Goal: Task Accomplishment & Management: Use online tool/utility

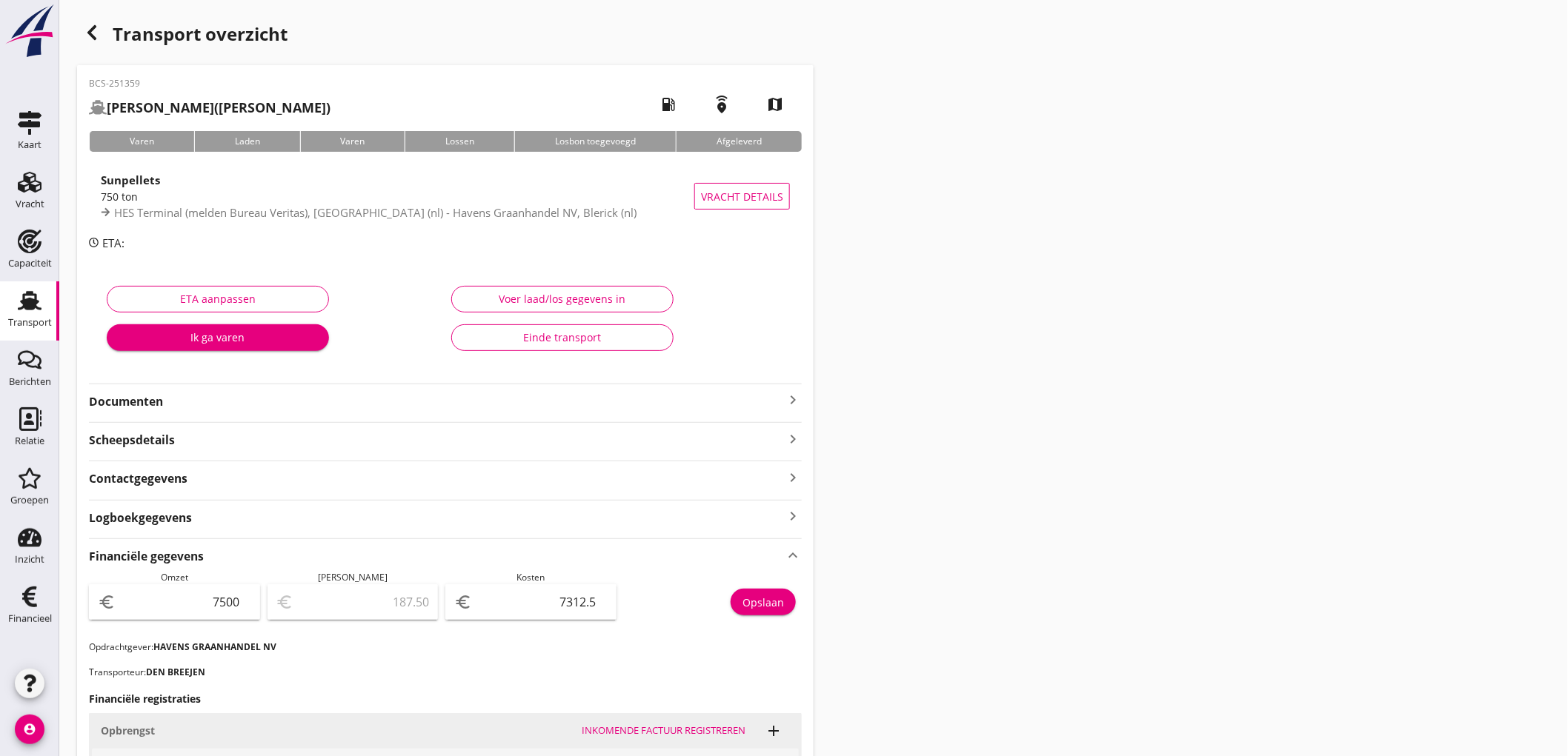
click at [37, 314] on div "Transport" at bounding box center [30, 322] width 44 height 21
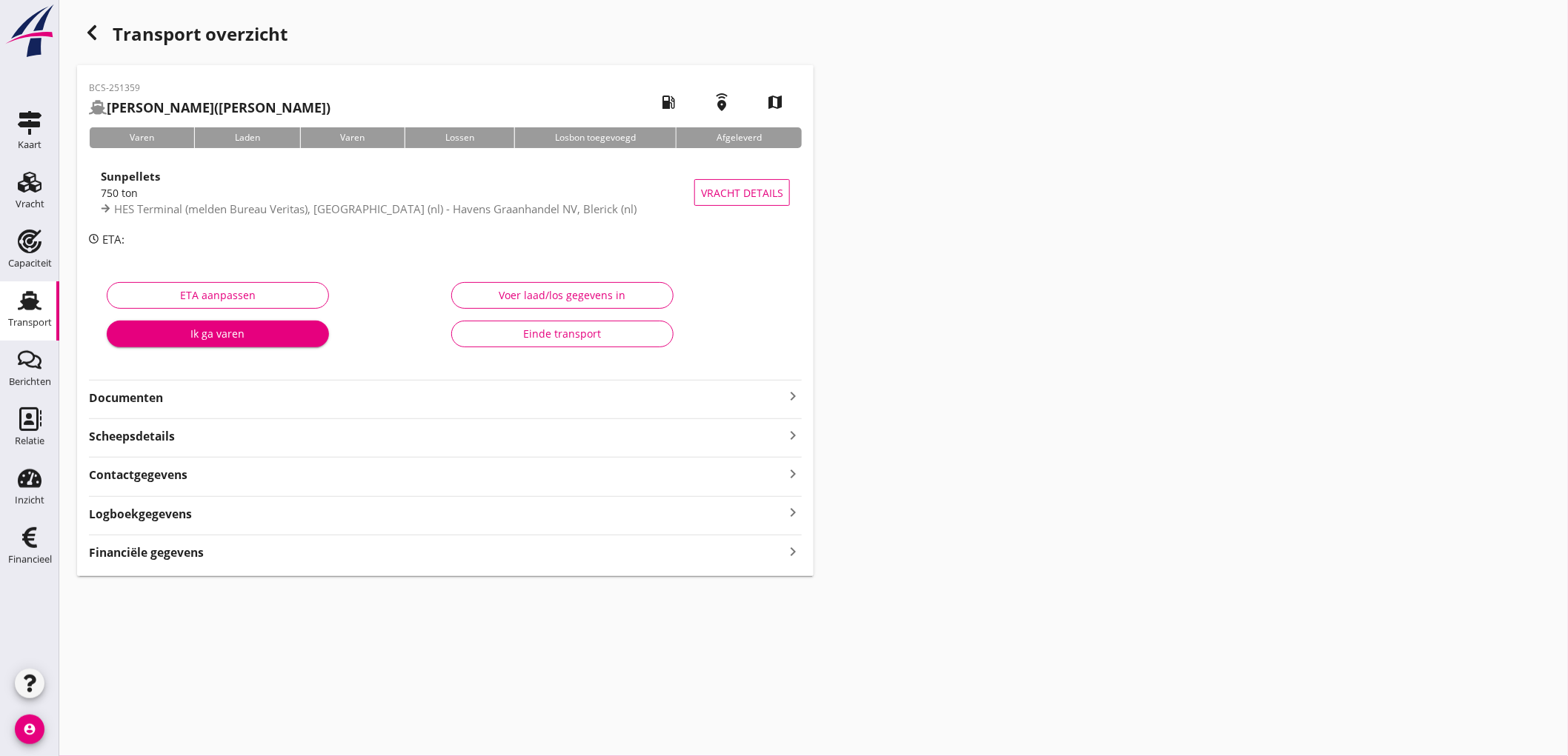
click at [2, 314] on link "Transport Transport" at bounding box center [30, 311] width 59 height 59
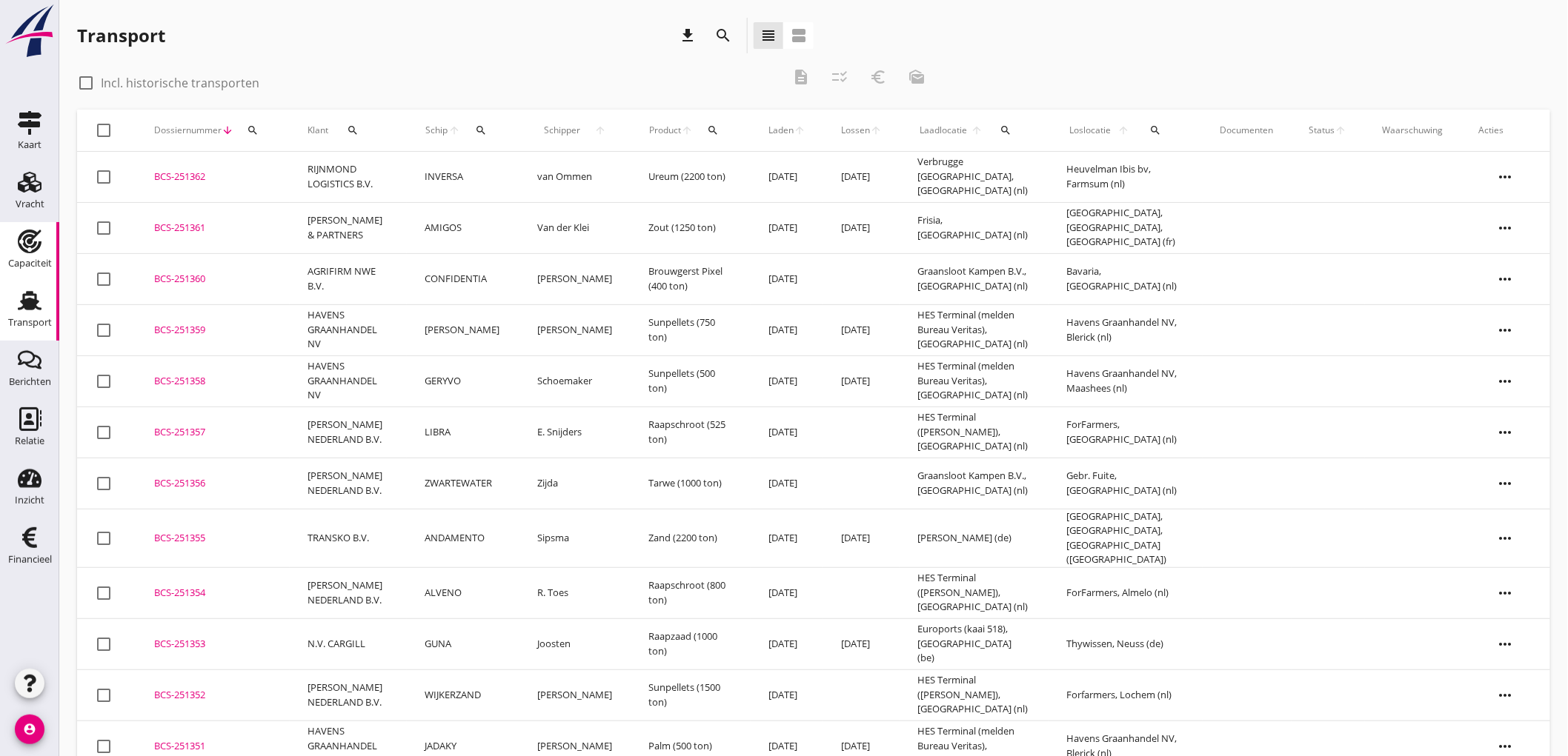
click at [15, 259] on div "Capaciteit" at bounding box center [30, 263] width 44 height 10
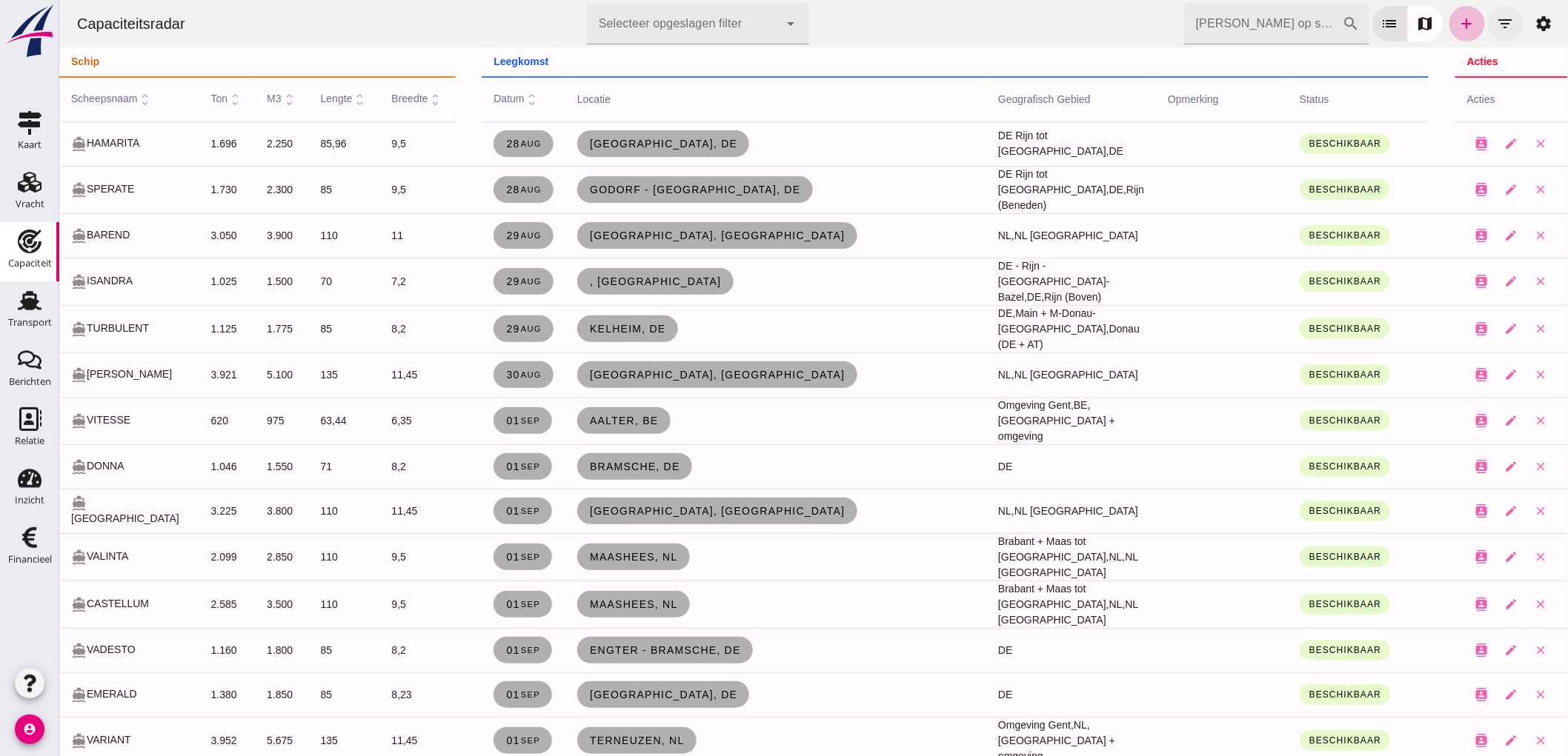
click at [1495, 24] on icon "filter_list" at bounding box center [1504, 24] width 18 height 18
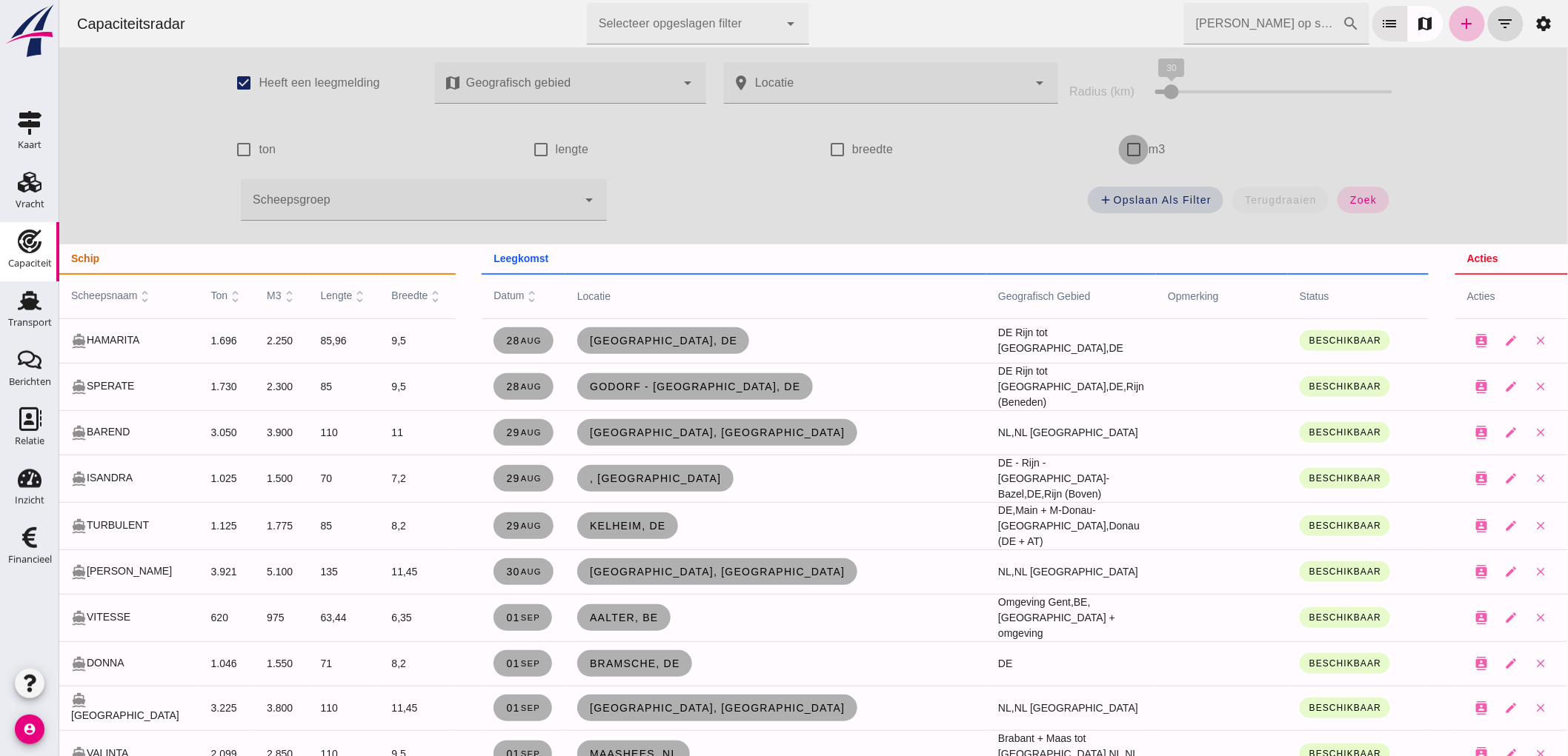
click input "m3"
checkbox input "true"
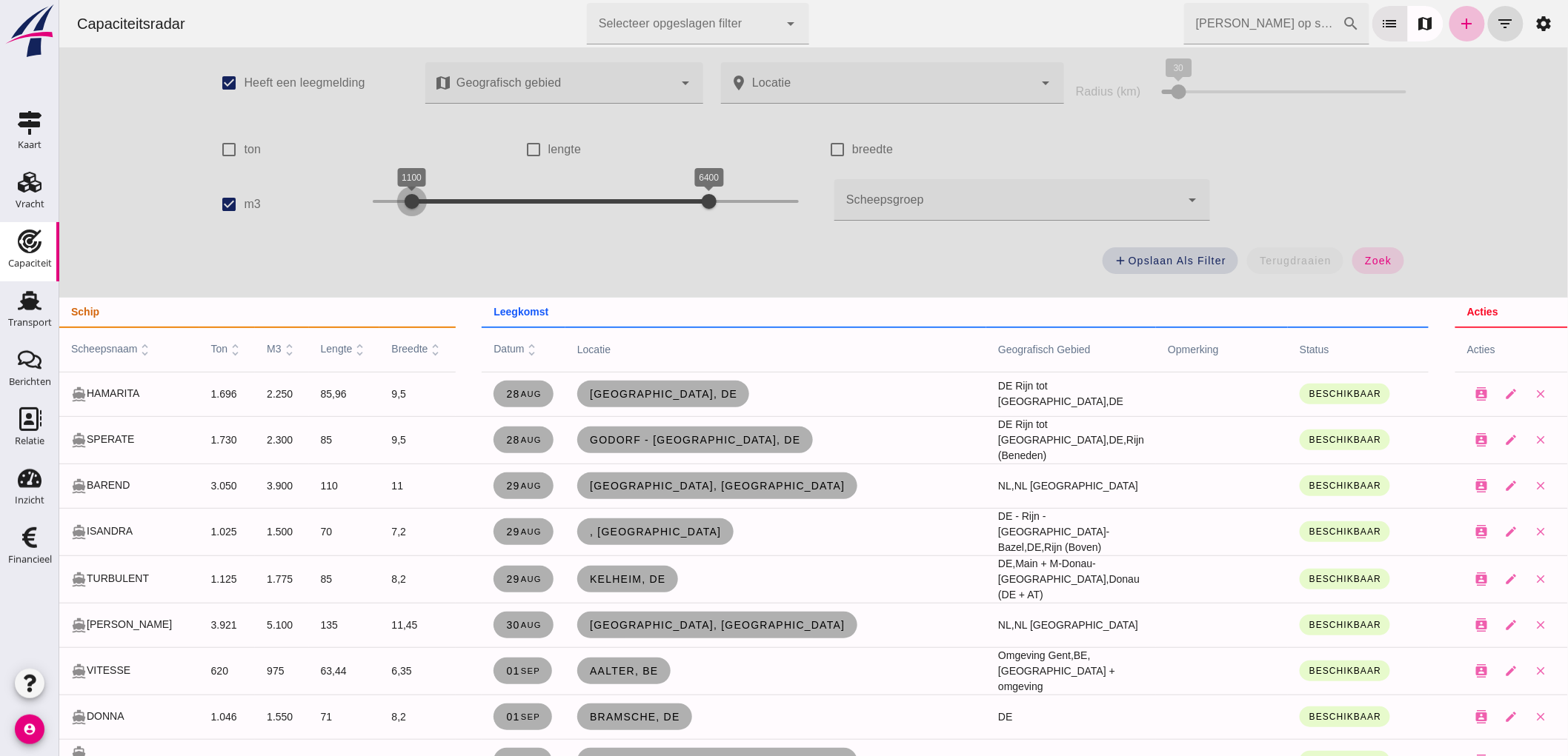
drag, startPoint x: 364, startPoint y: 202, endPoint x: 403, endPoint y: 208, distance: 39.5
click at [403, 208] on div at bounding box center [410, 201] width 30 height 30
drag, startPoint x: 722, startPoint y: 206, endPoint x: 432, endPoint y: 212, distance: 290.1
click div "1100 1600 1100 1600"
click span "zoek"
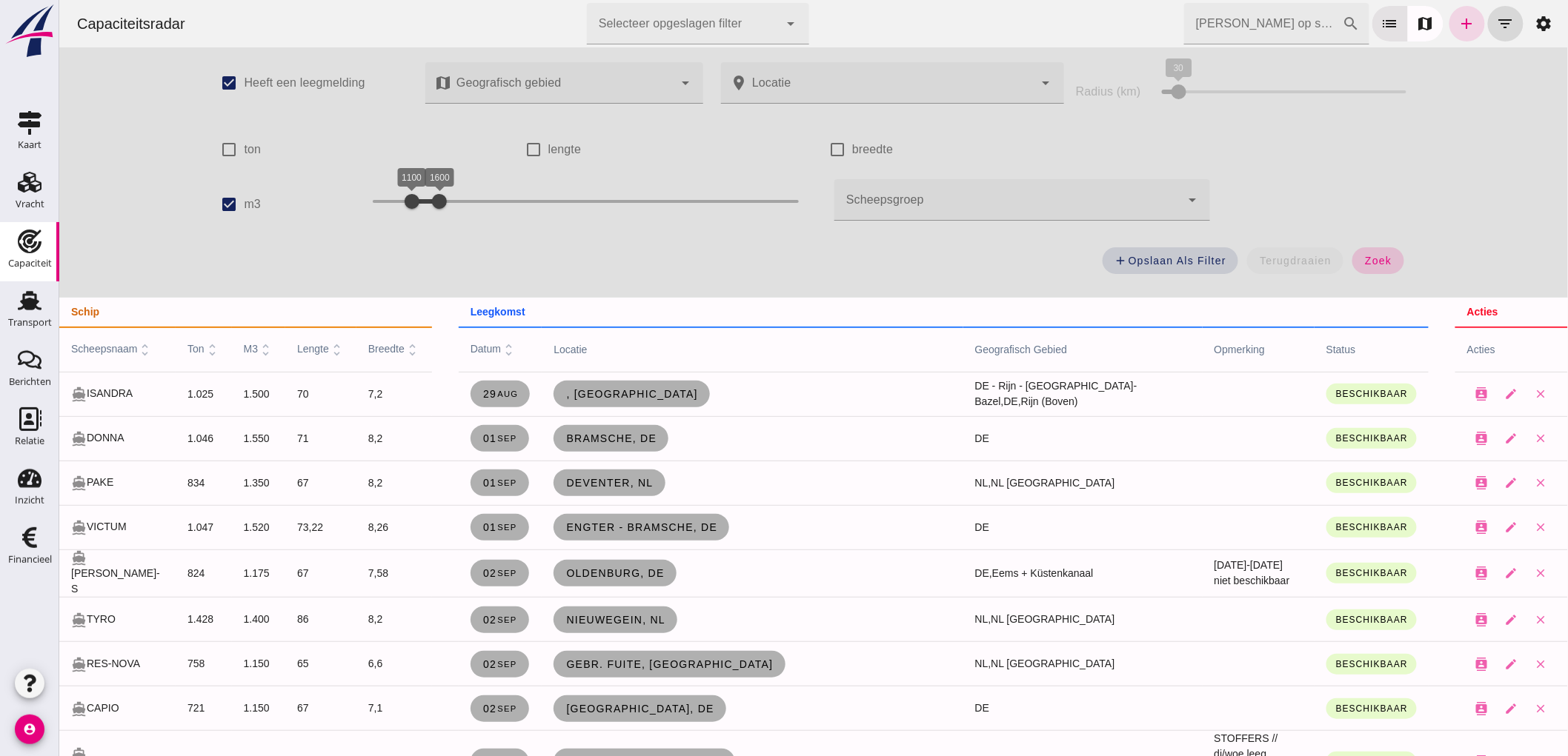
click span "zoek"
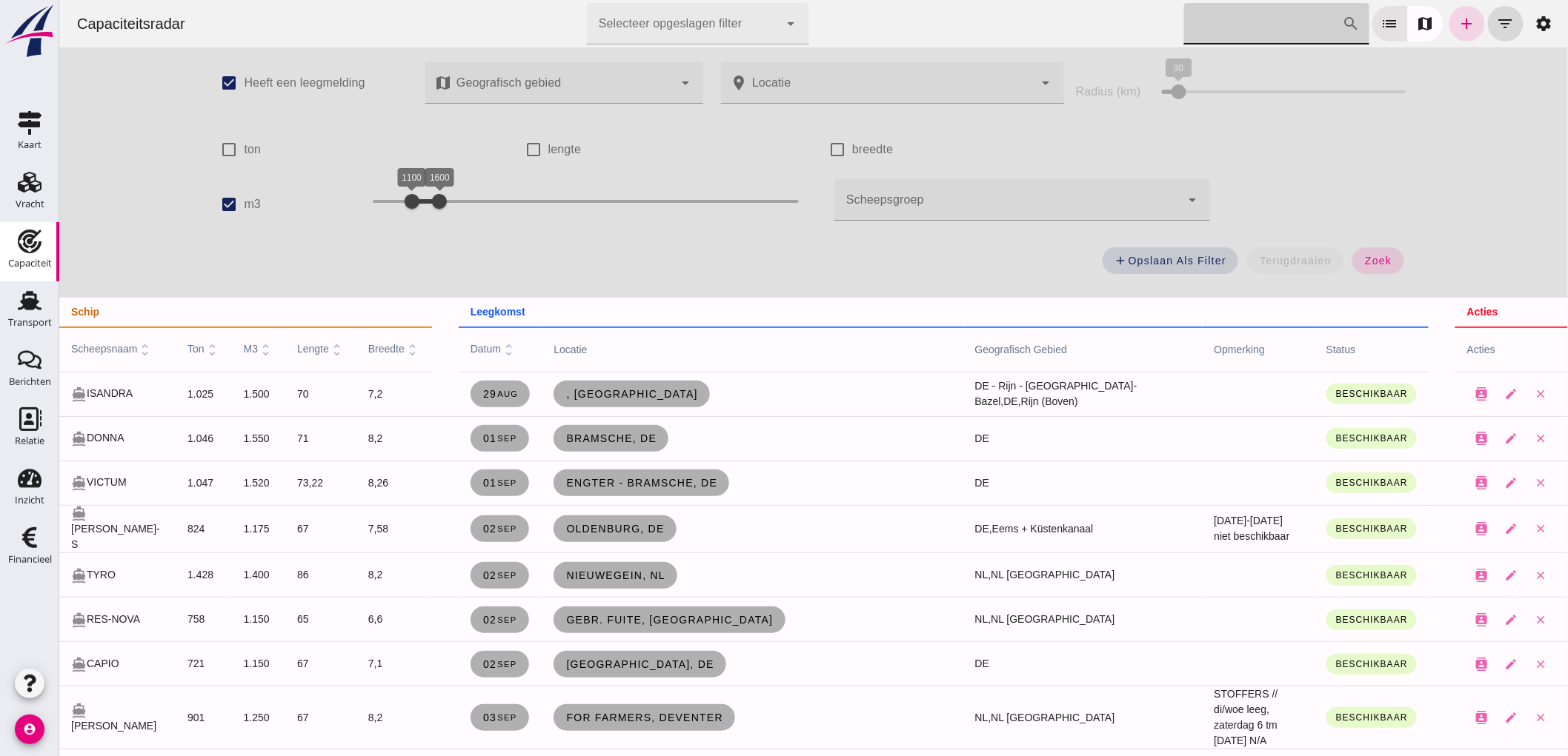
click input "[PERSON_NAME] op scheepsnaam"
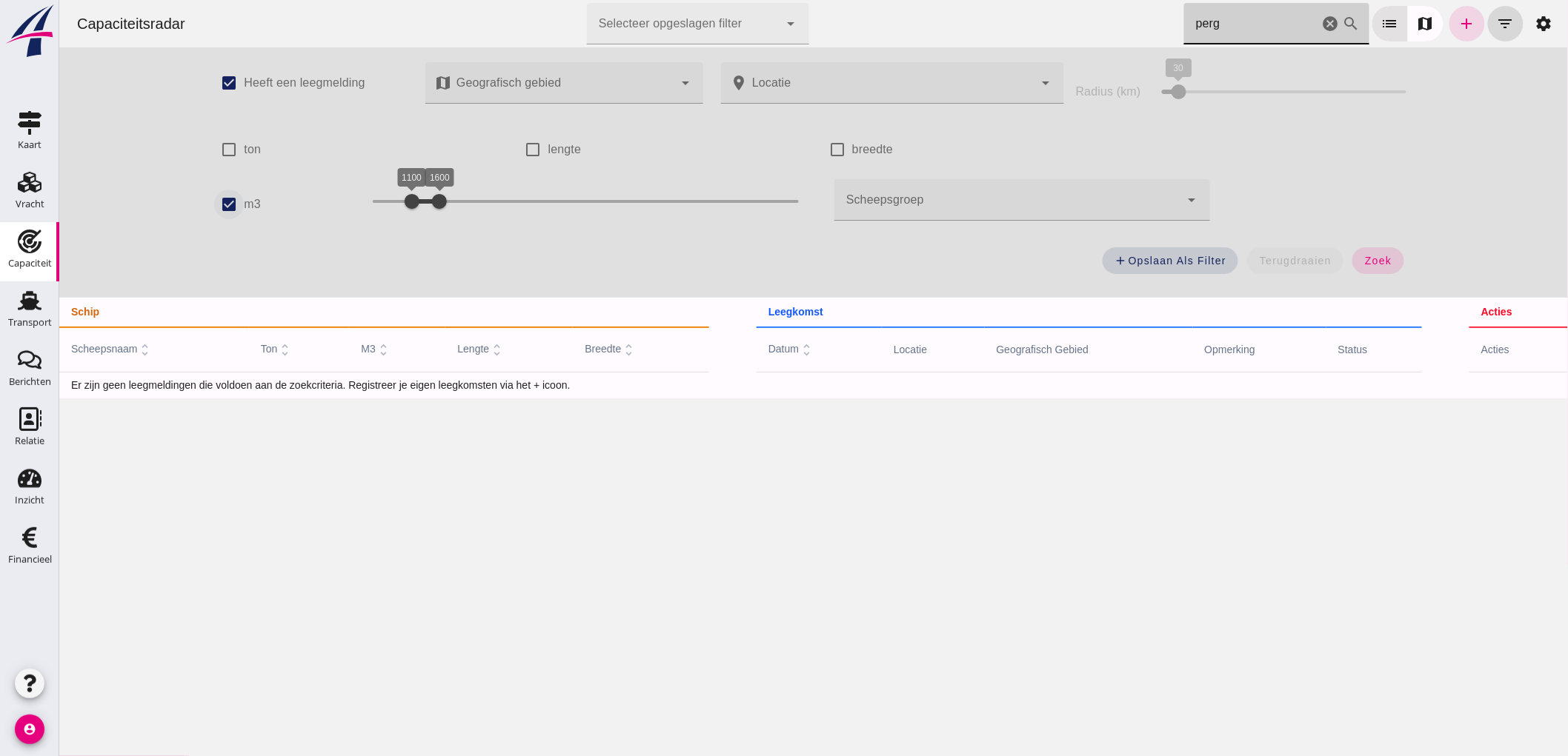
type input "perg"
click input "m3"
checkbox input "false"
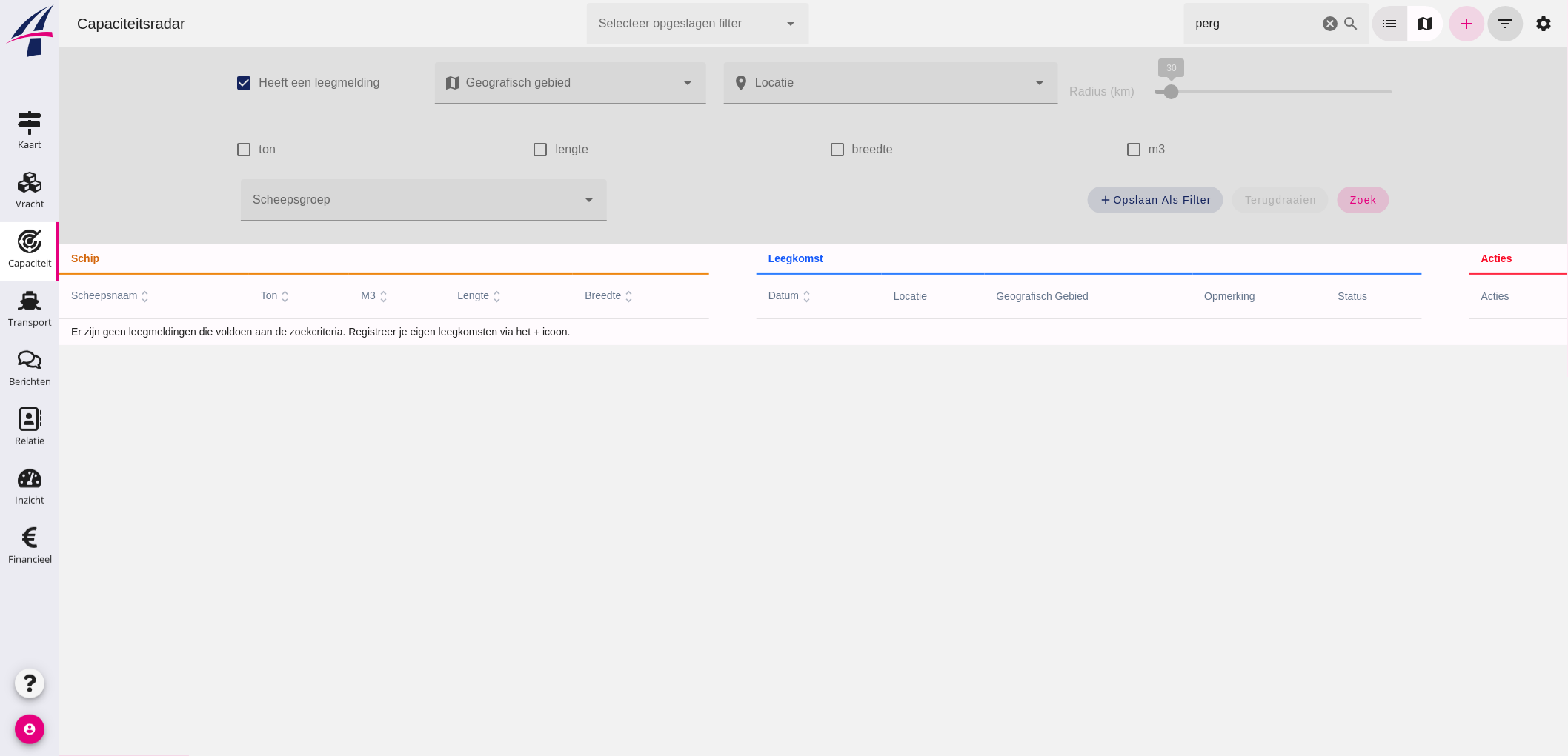
click span "zoek"
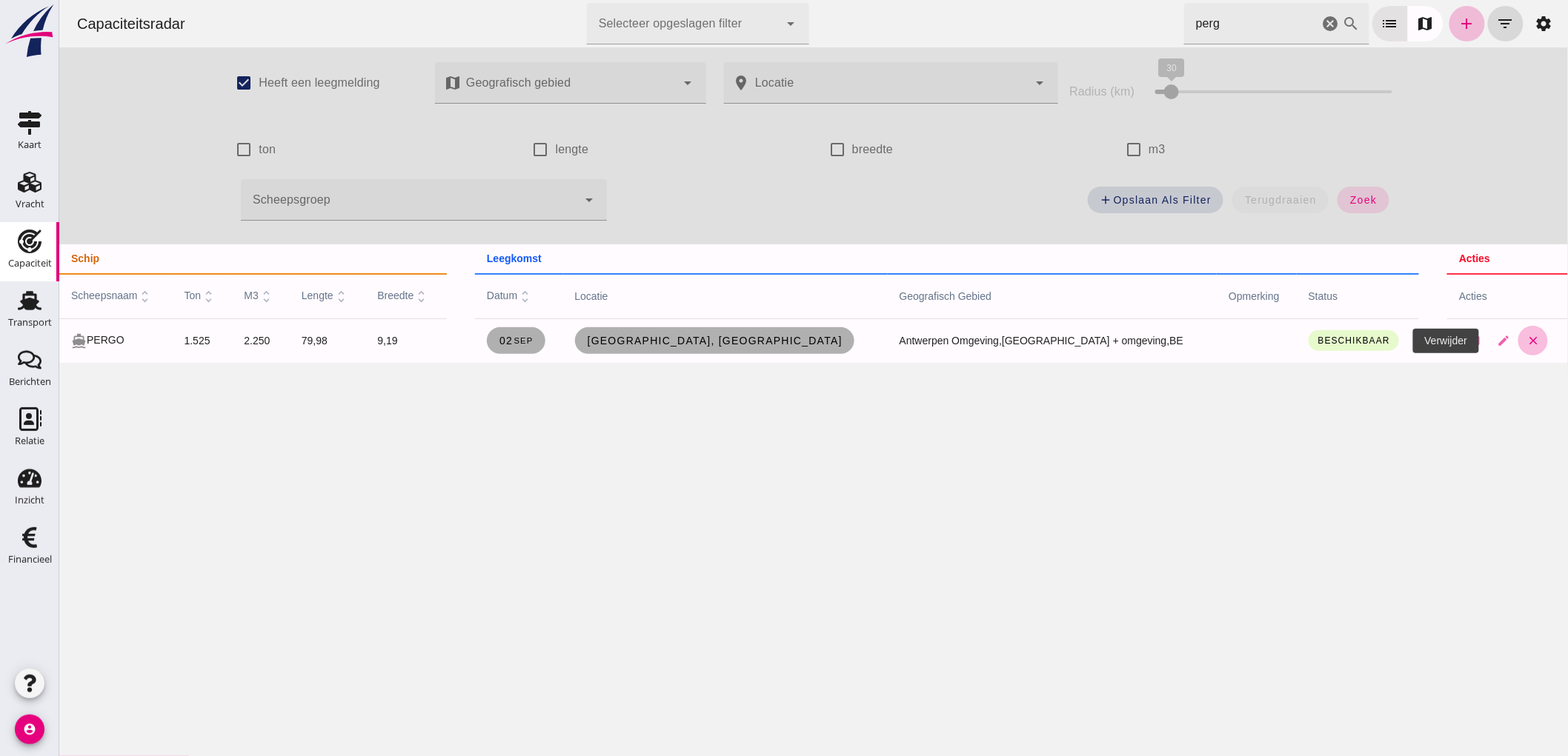
click at [1526, 343] on icon "close" at bounding box center [1532, 340] width 13 height 13
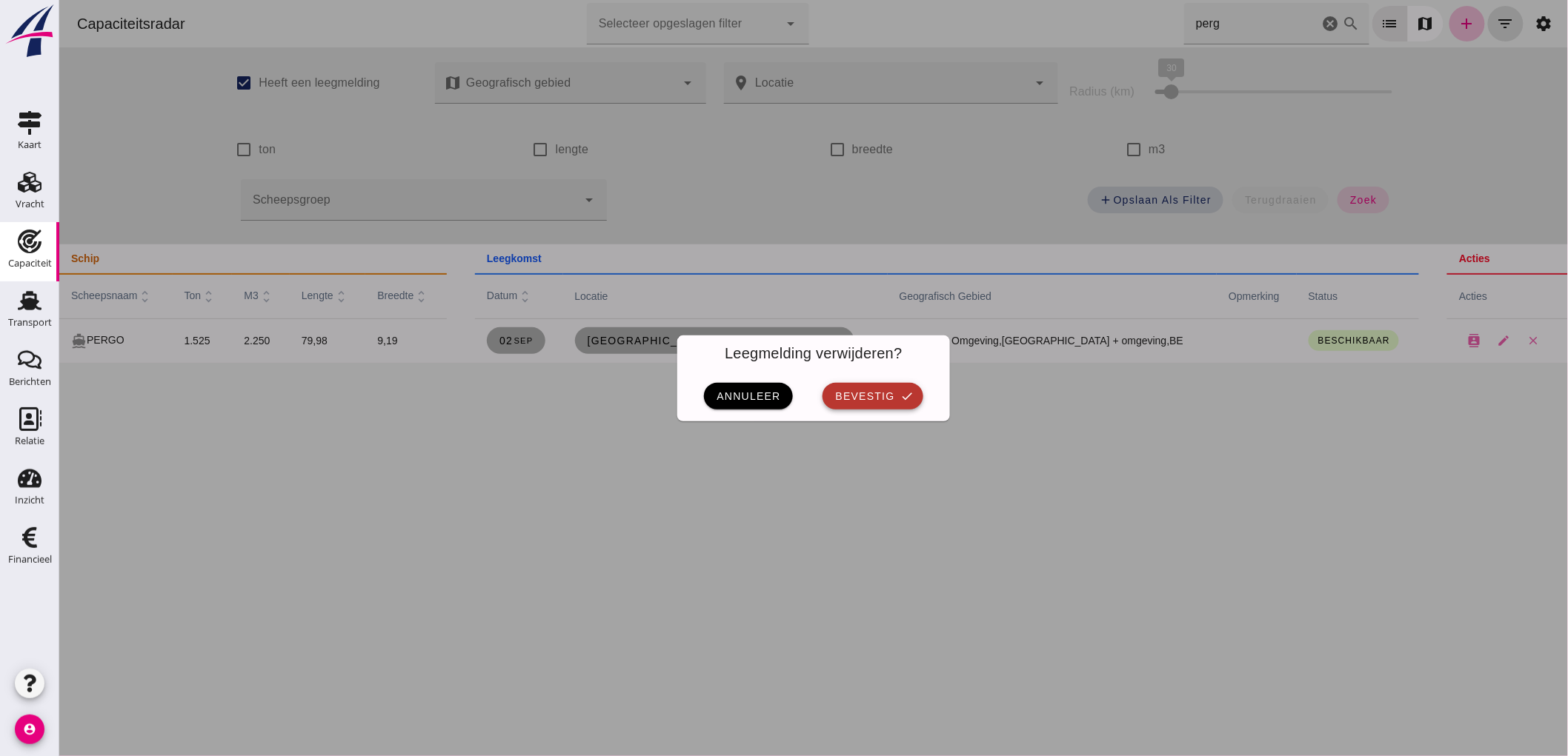
click at [897, 404] on button "bevestig check" at bounding box center [872, 396] width 100 height 27
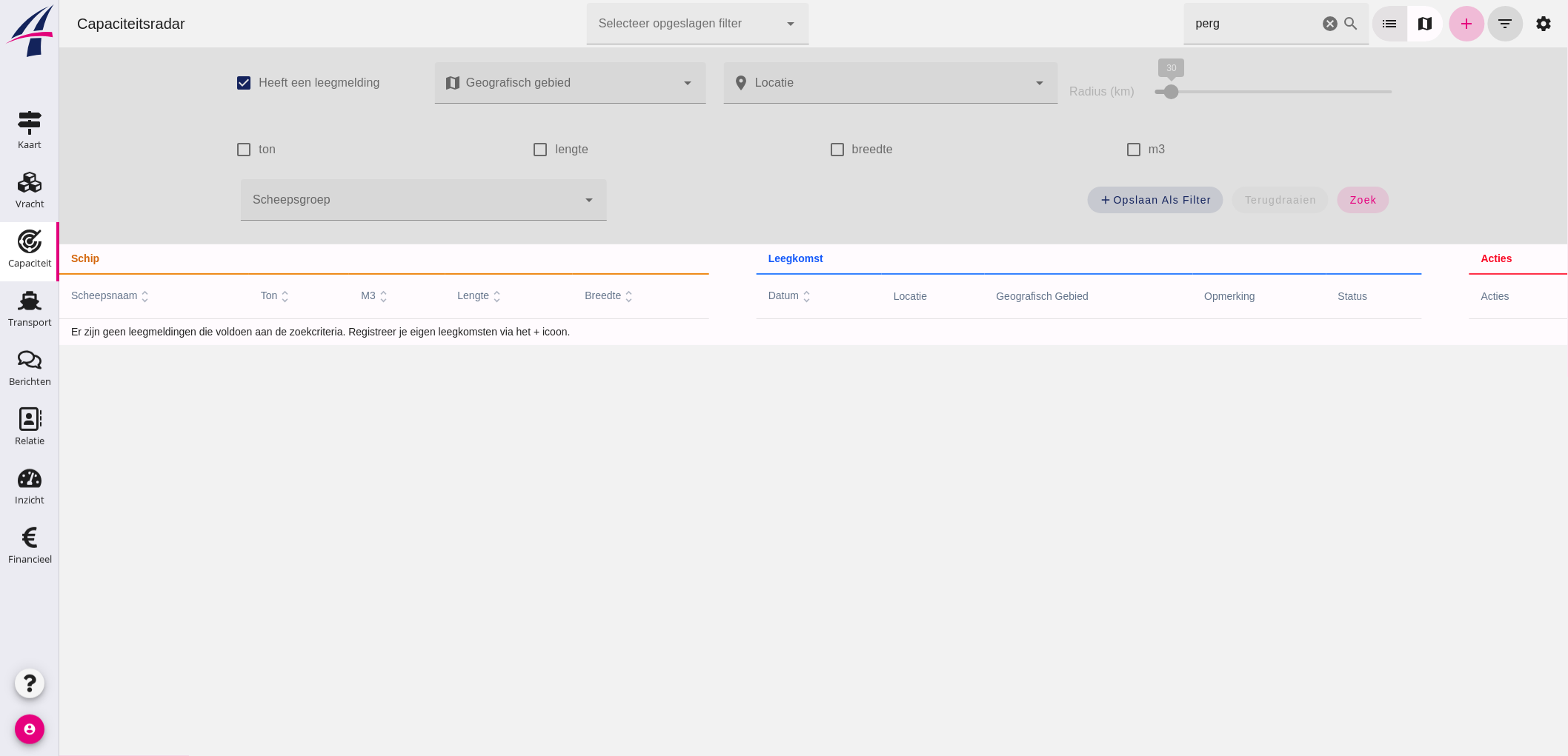
click icon "cancel"
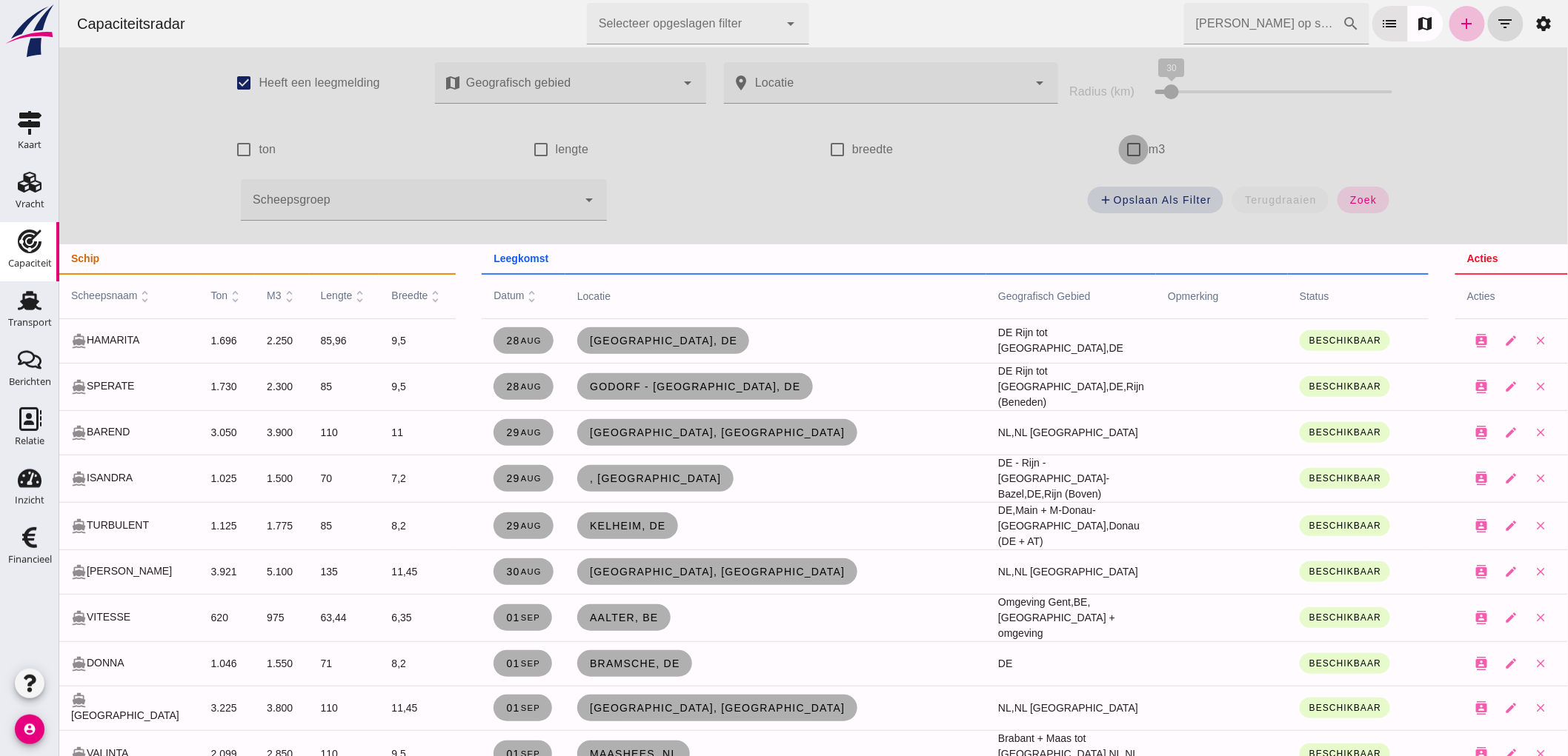
click input "m3"
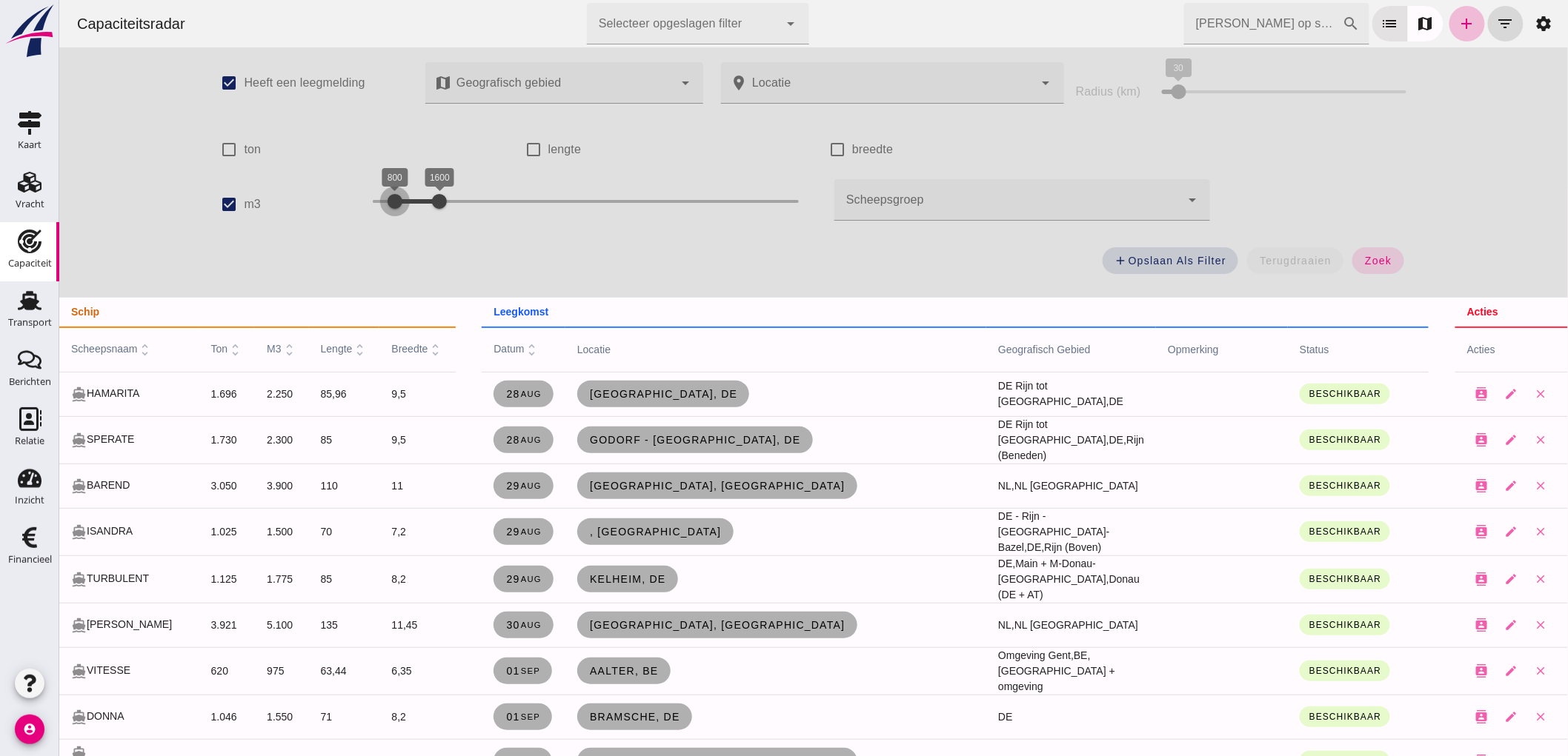
drag, startPoint x: 398, startPoint y: 201, endPoint x: 382, endPoint y: 213, distance: 20.0
click at [382, 213] on div at bounding box center [393, 201] width 30 height 30
drag, startPoint x: 427, startPoint y: 203, endPoint x: 444, endPoint y: 211, distance: 18.8
click at [444, 211] on div at bounding box center [455, 201] width 30 height 30
click span "zoek"
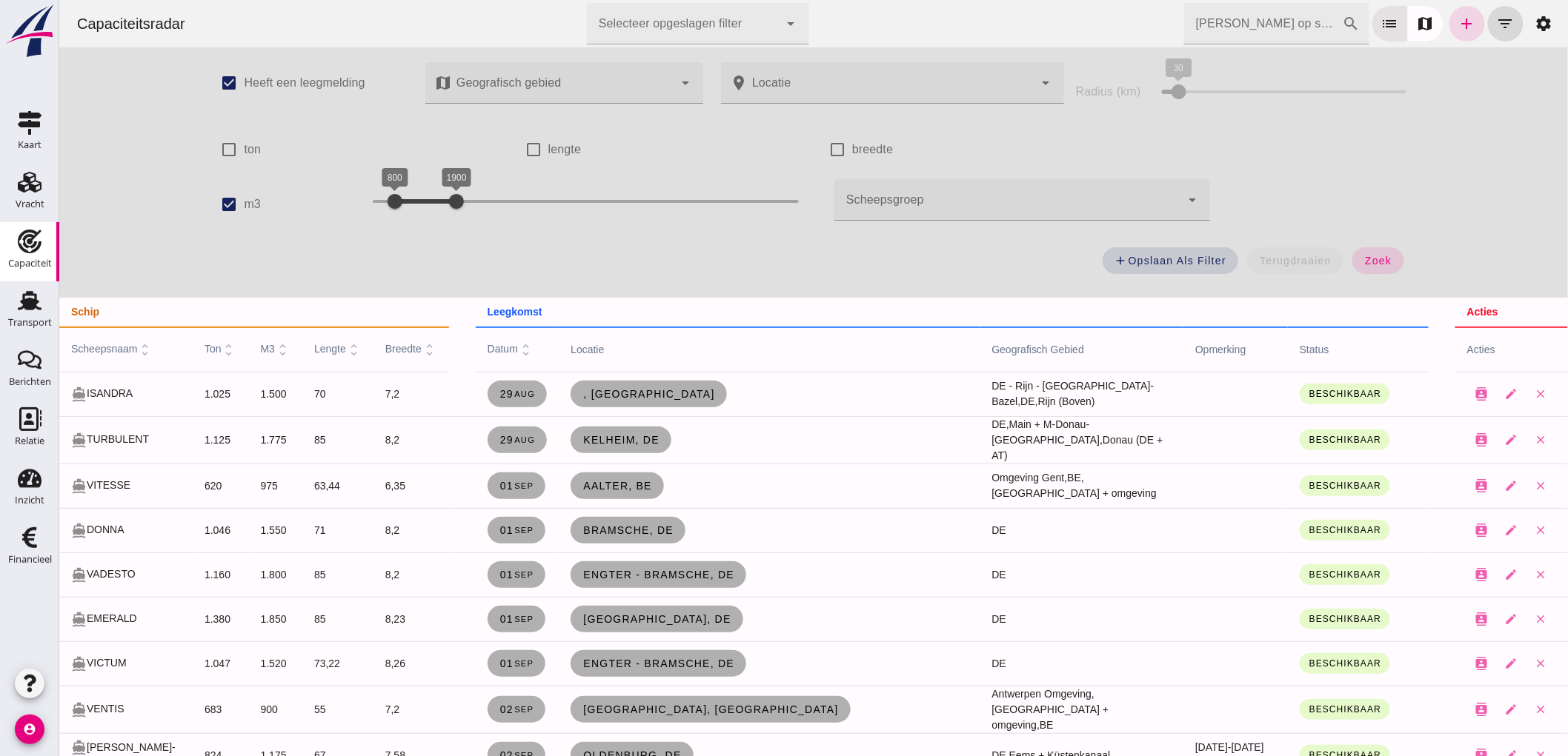
click at [243, 208] on label "m3" at bounding box center [251, 204] width 17 height 41
click input "m3"
checkbox input "false"
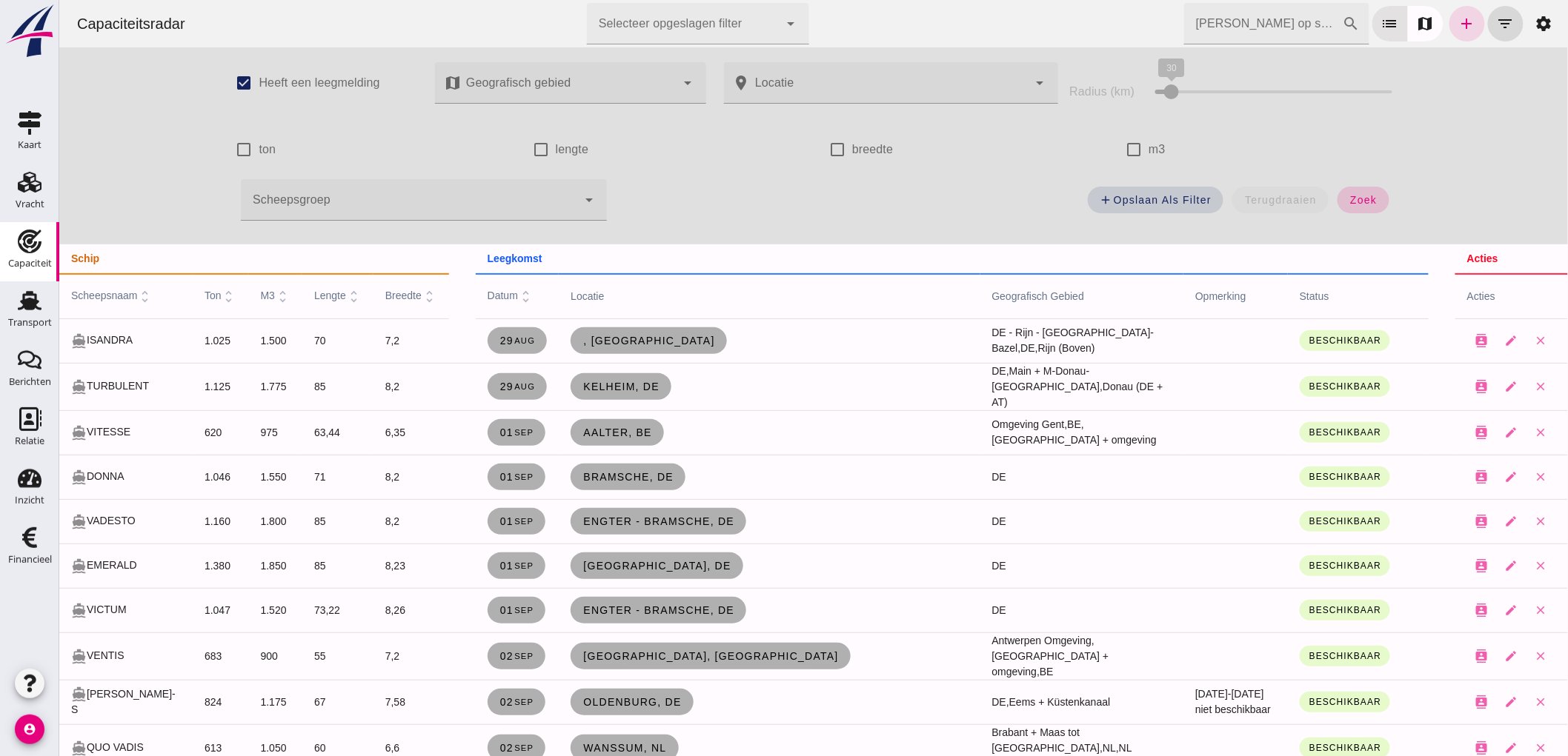
click span "zoek"
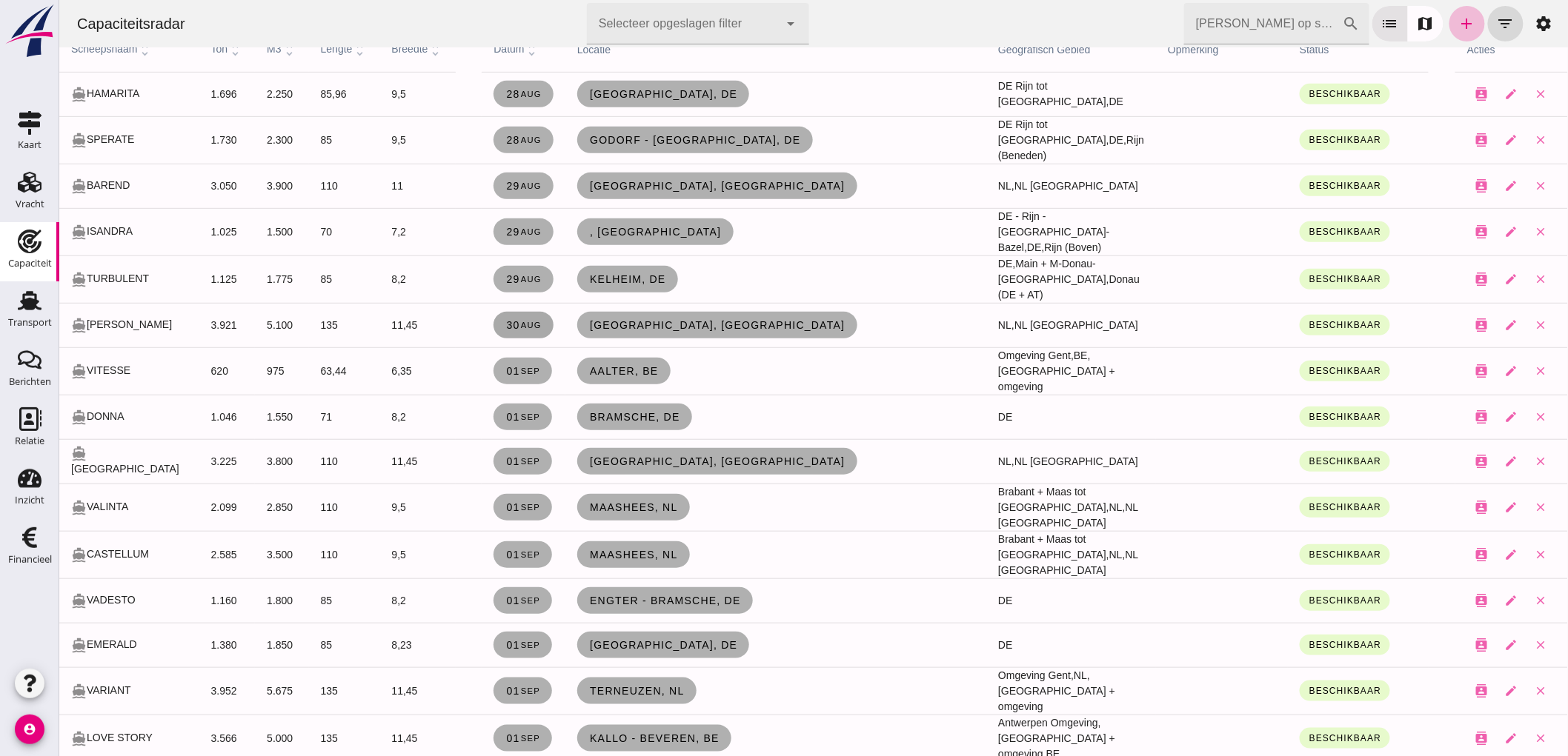
scroll to position [165, 0]
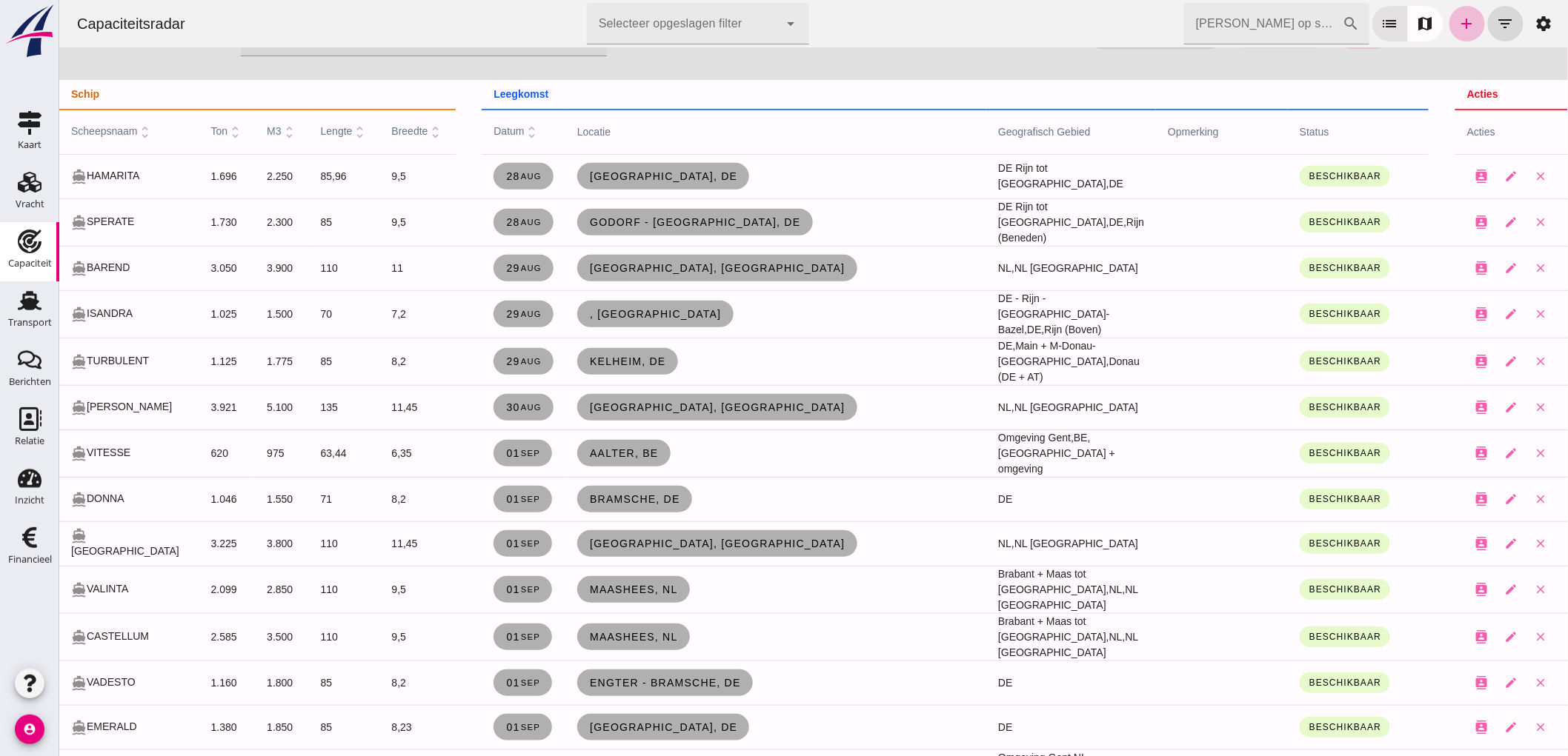
click input "[PERSON_NAME] op scheepsnaam"
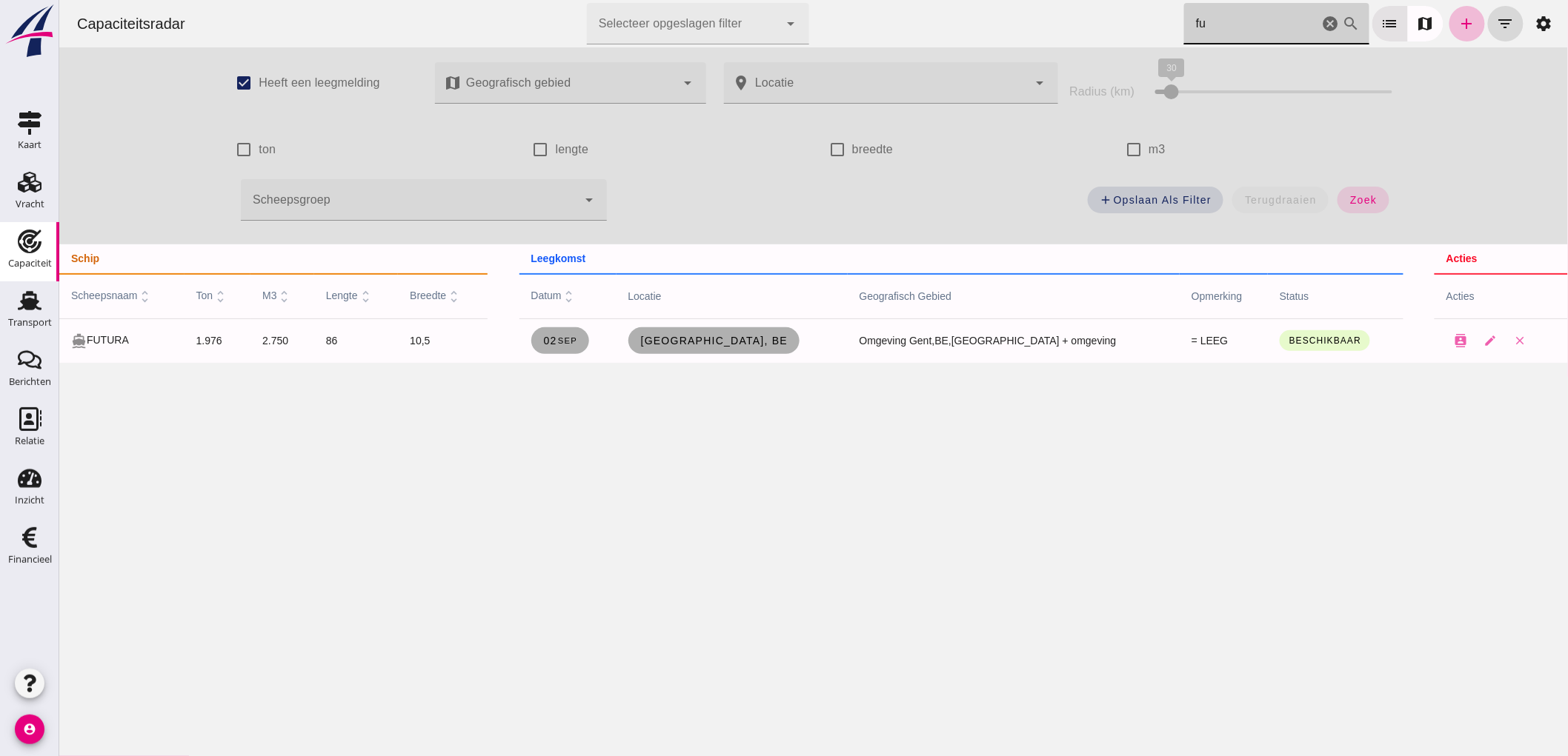
scroll to position [0, 0]
type input "fut"
click span "02 sep"
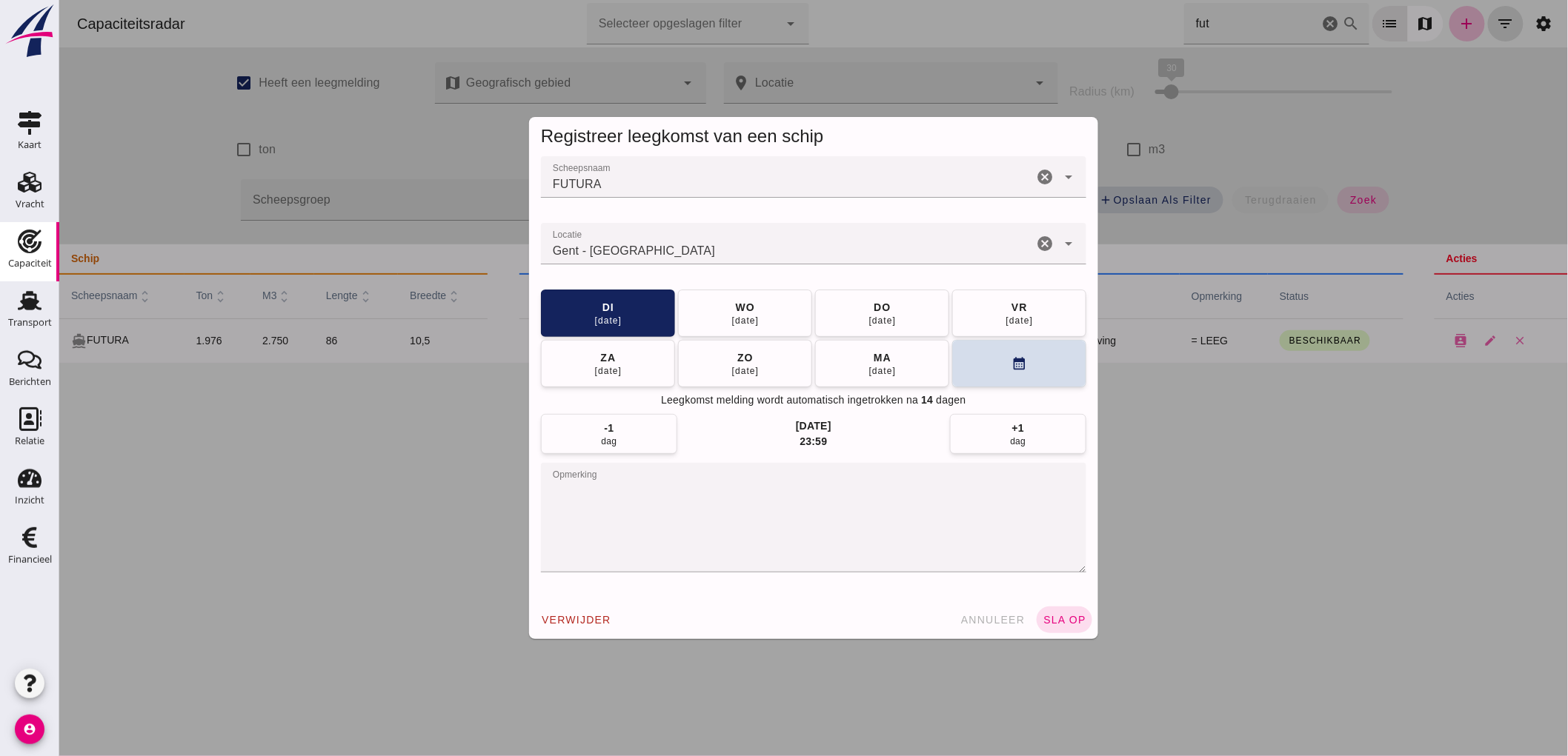
click icon "cancel"
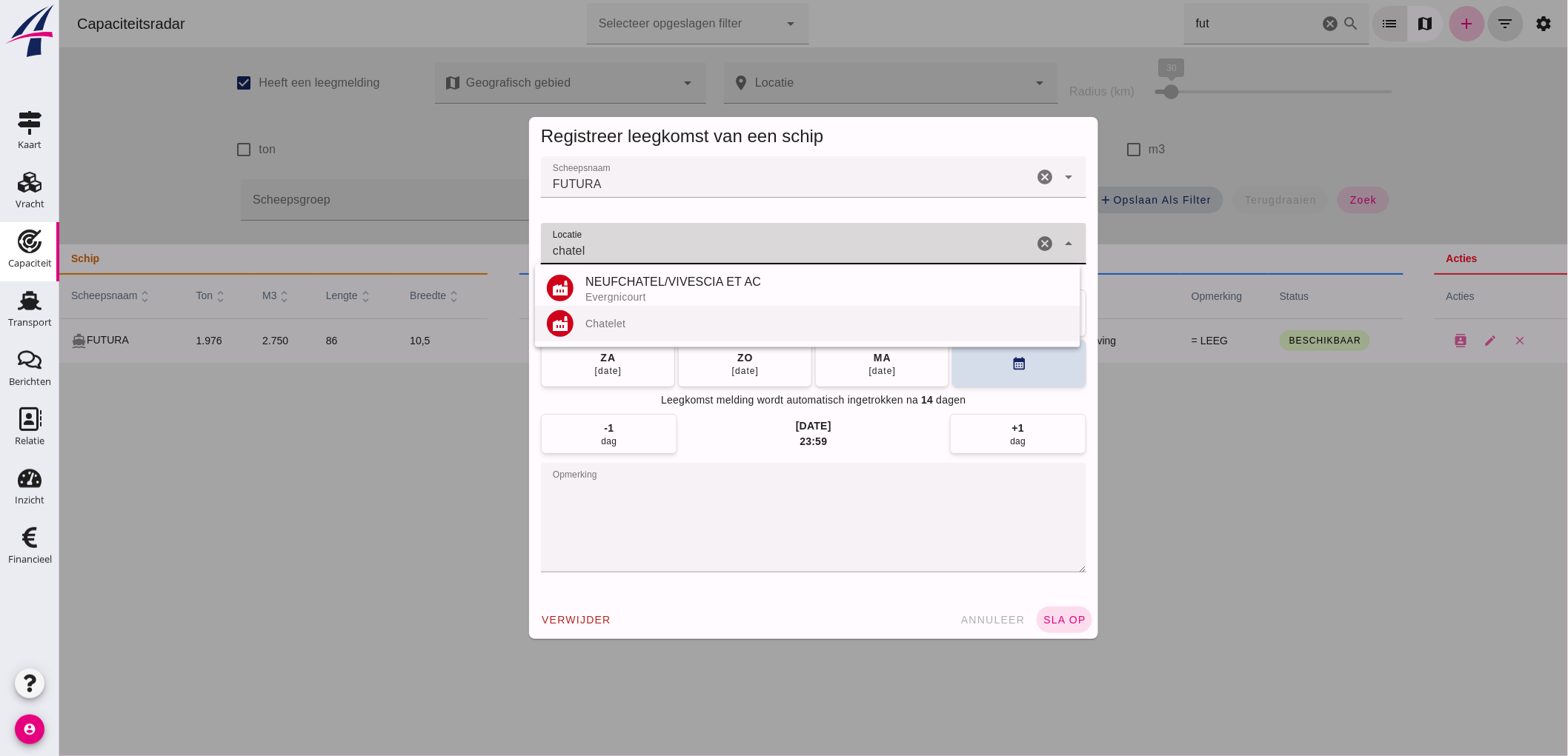
click at [669, 323] on div "Chatelet" at bounding box center [825, 323] width 483 height 12
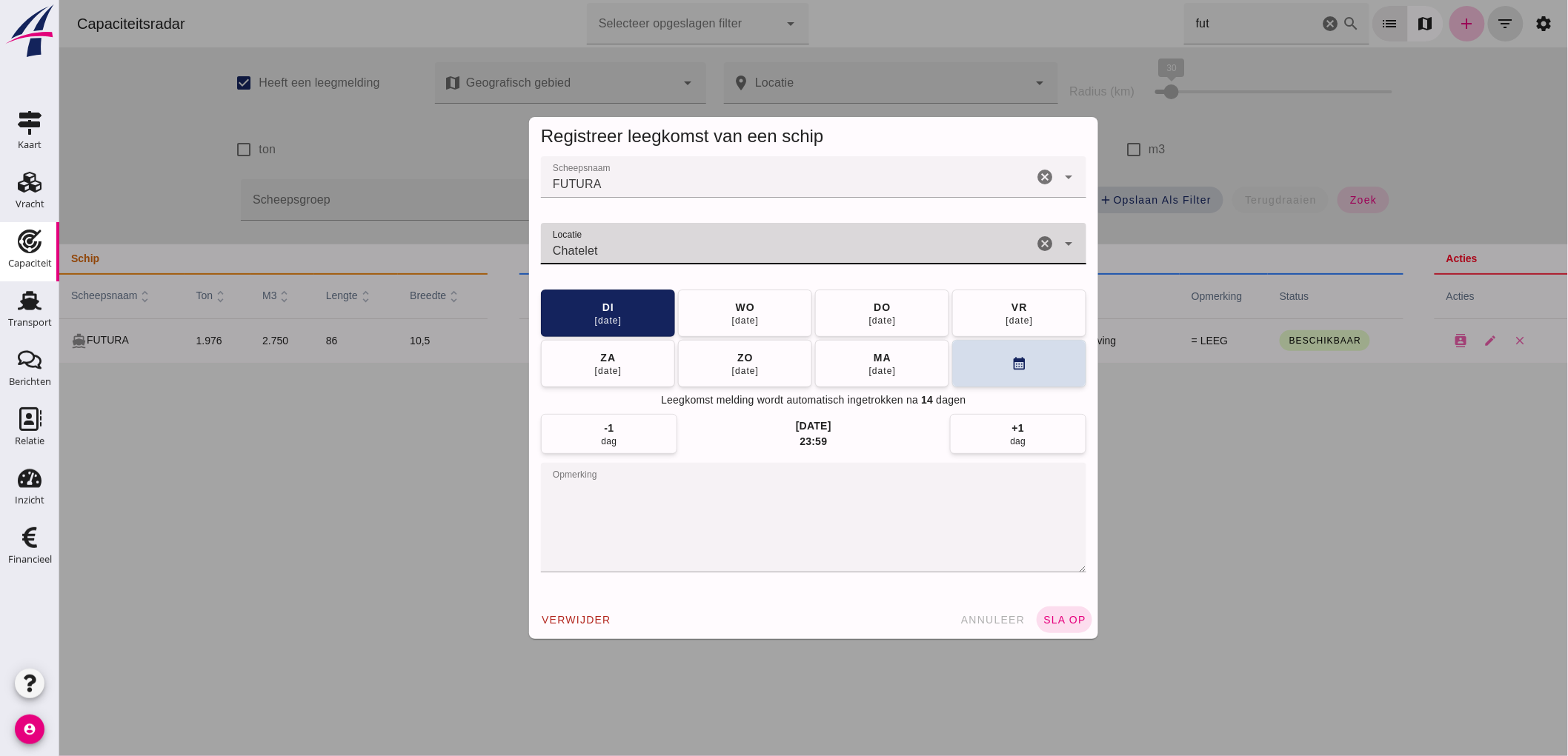
type input "Chatelet"
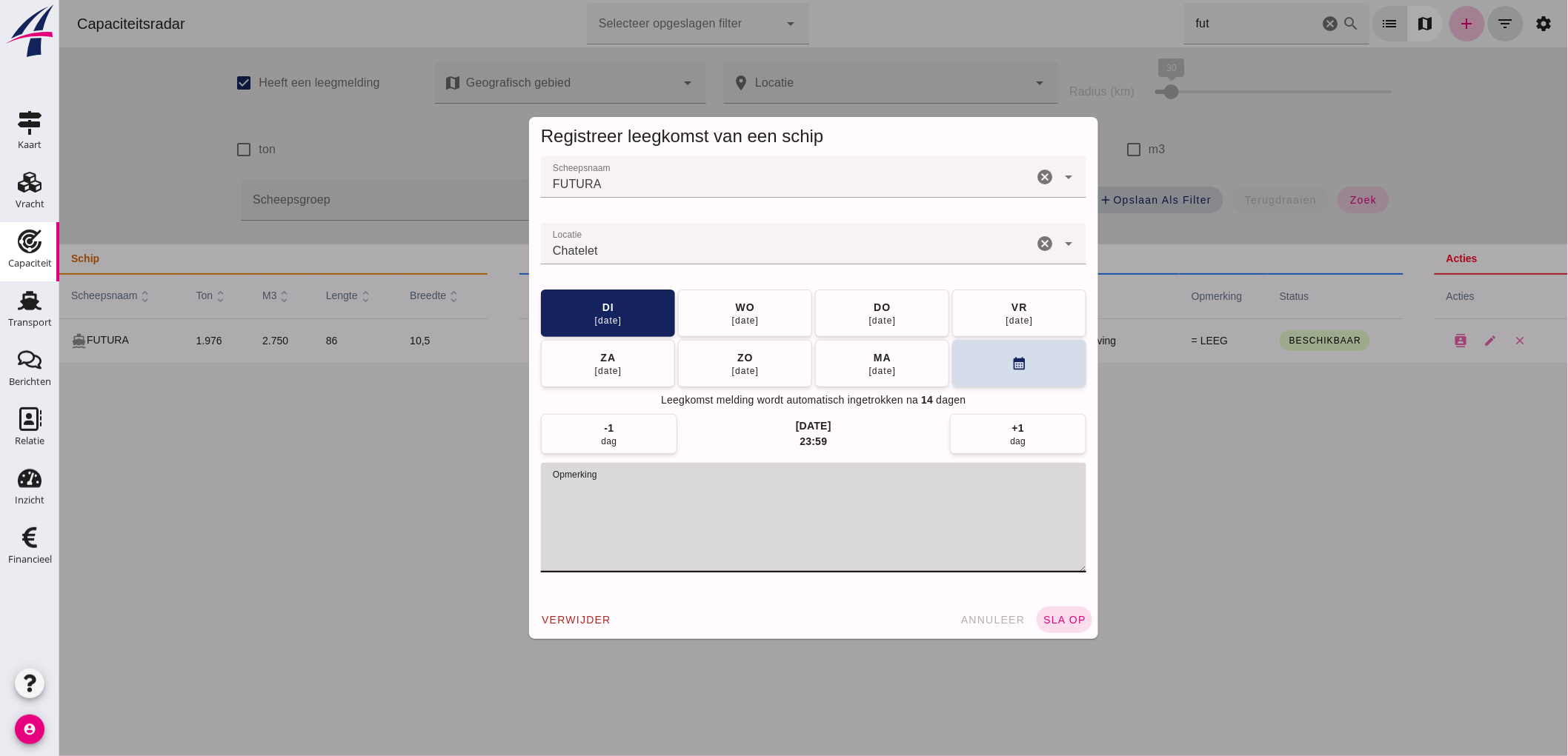
drag, startPoint x: 704, startPoint y: 515, endPoint x: 443, endPoint y: 482, distance: 263.1
click div "Registreer leegkomst van een schip Scheepsnaam Scheepsnaam FUTURA cancel arrow_…"
click div "08 sep"
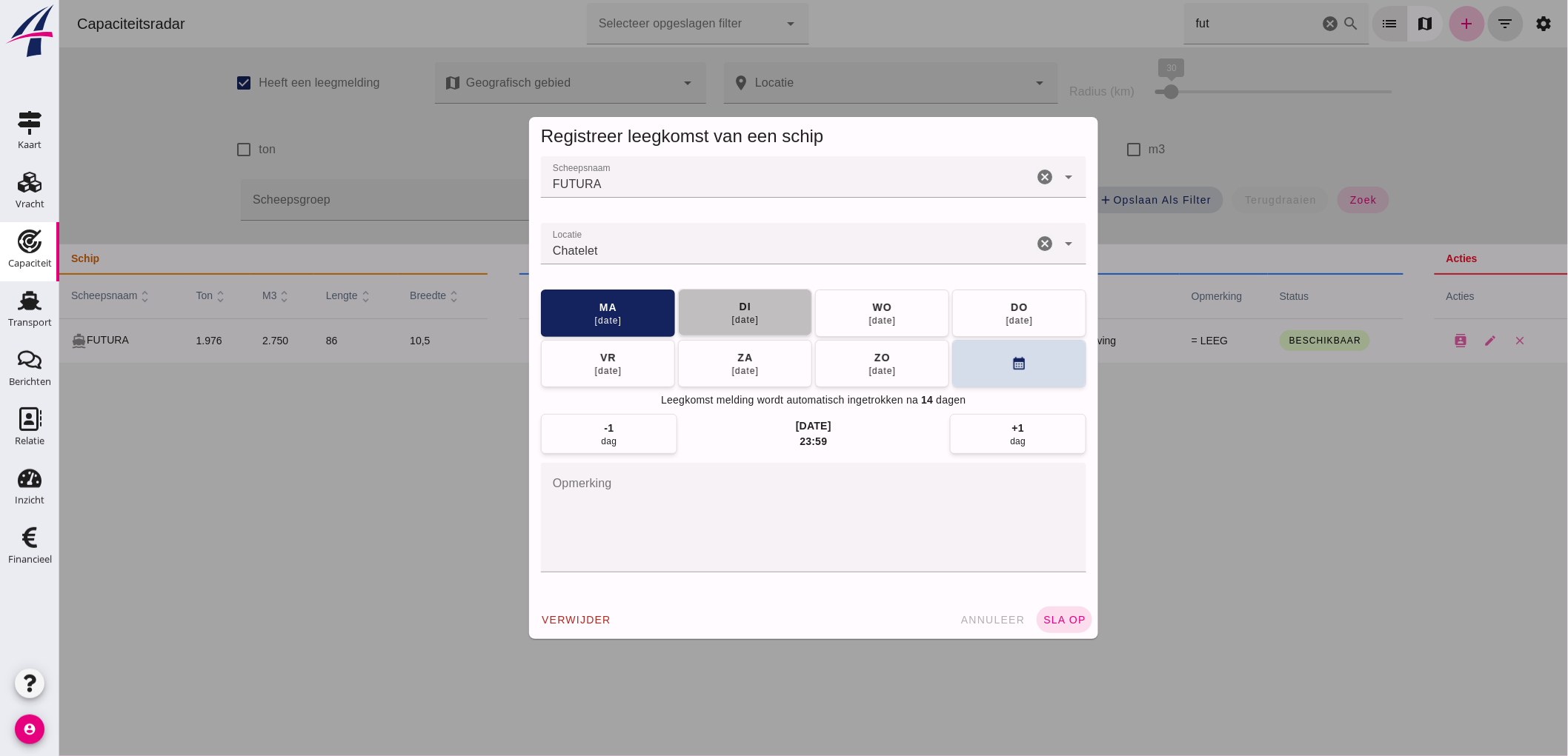
click button "di 09 sep"
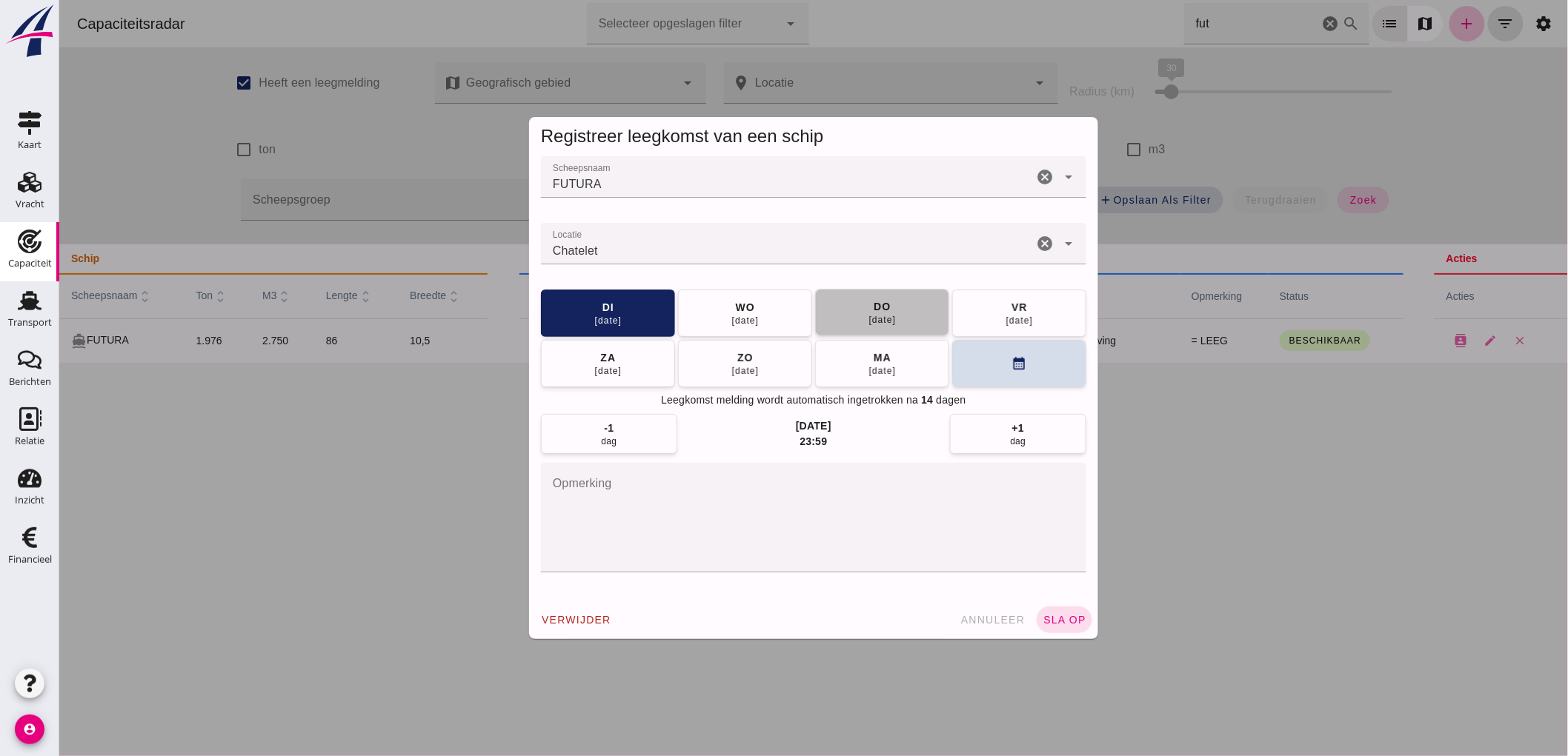
click div "do"
click span "sla op"
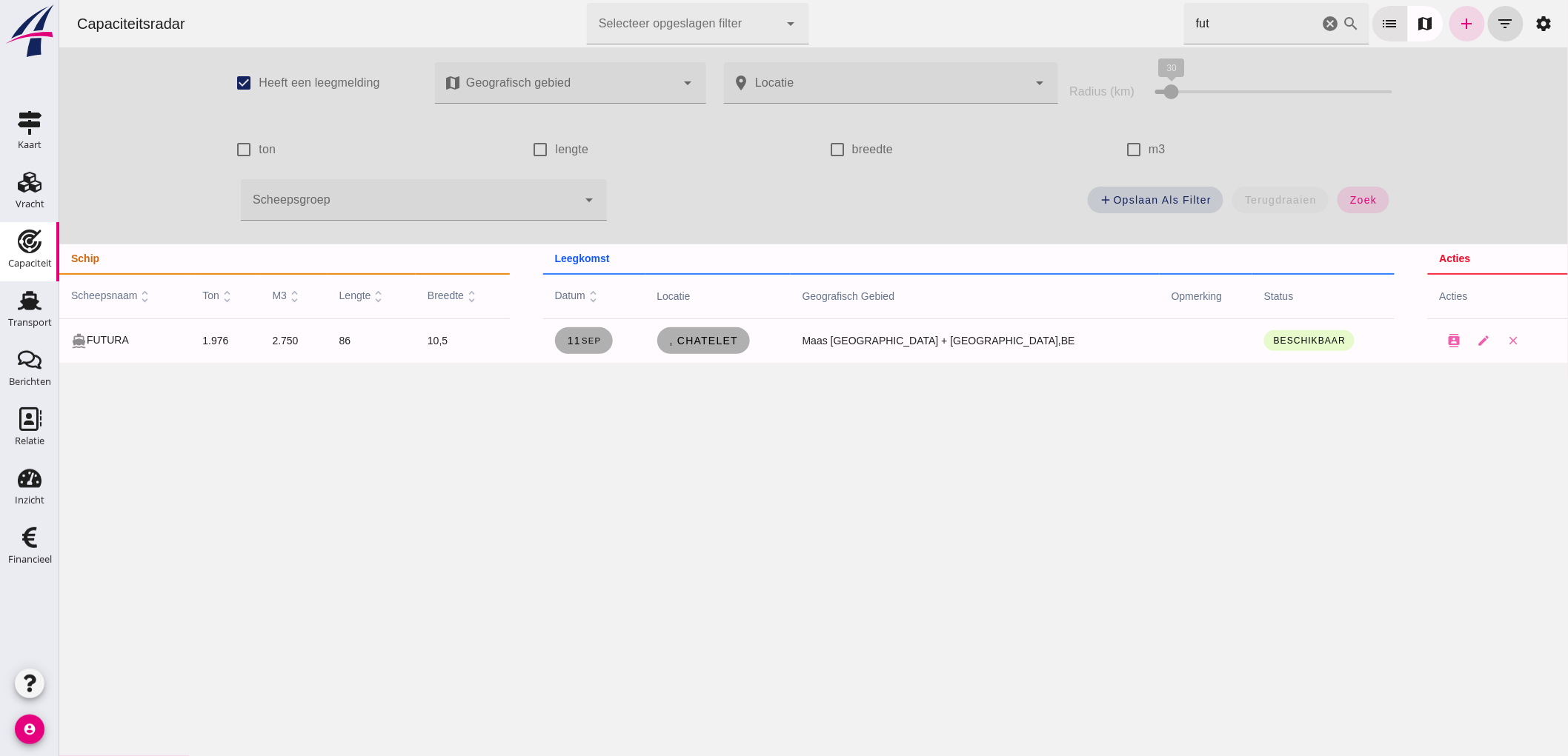
click icon "cancel"
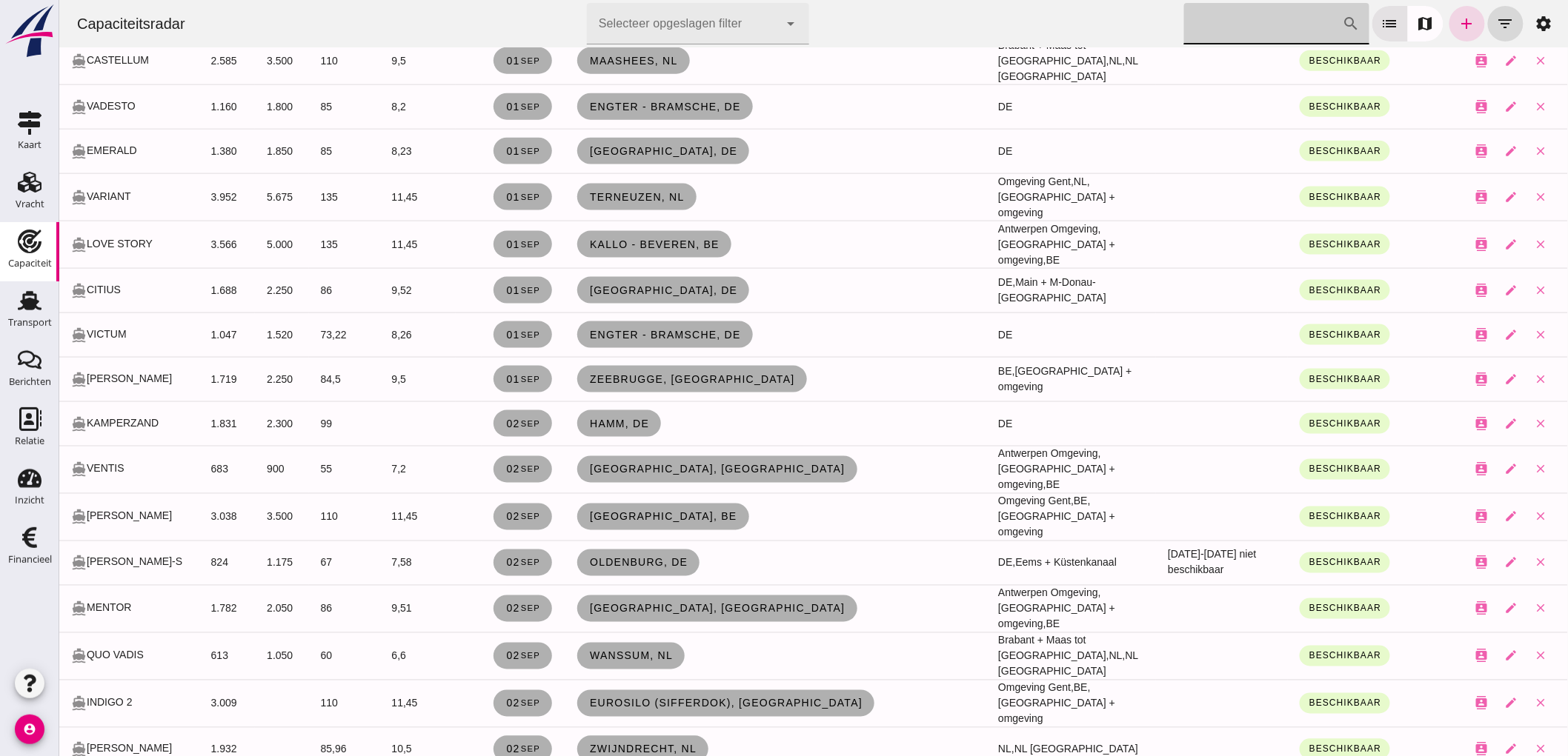
scroll to position [905, 0]
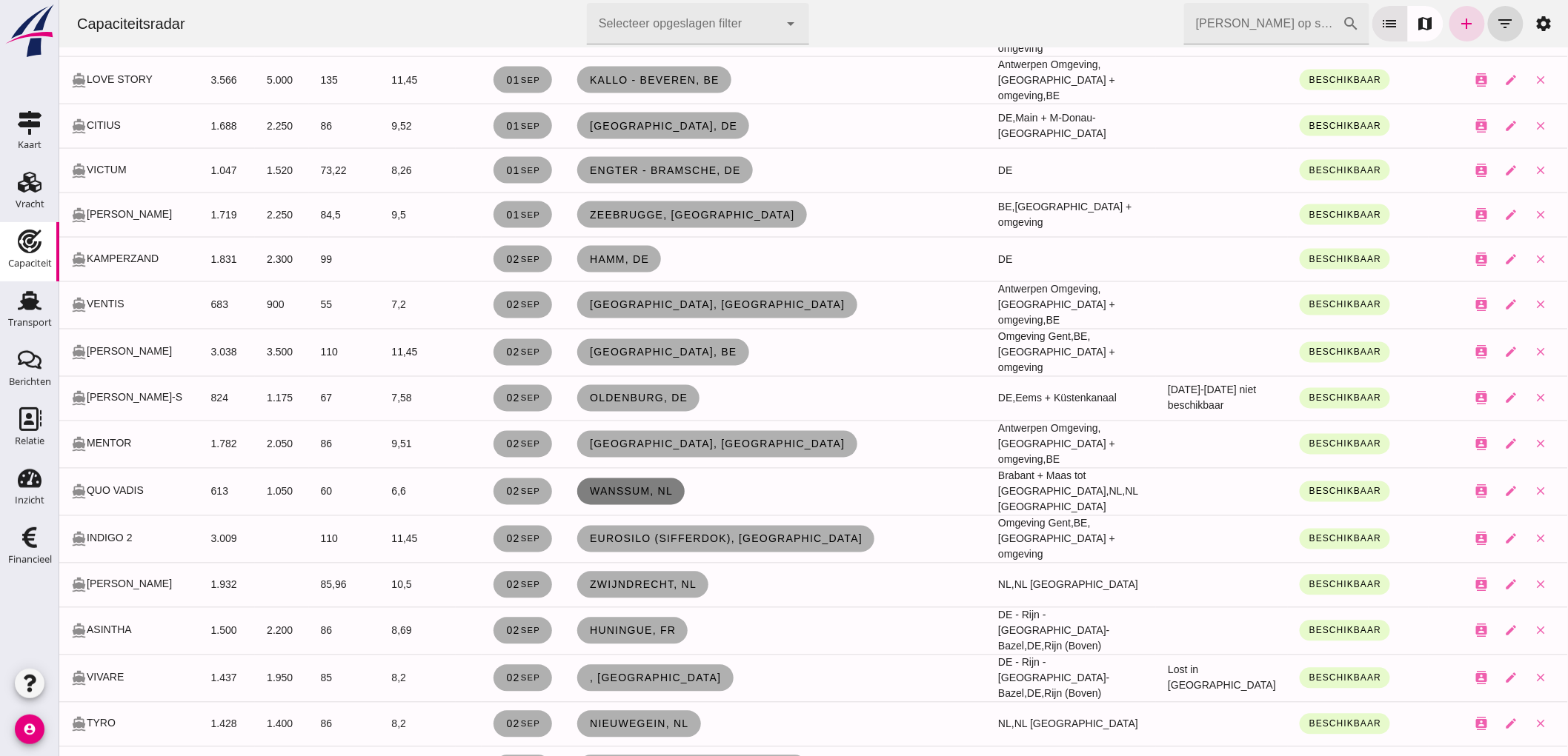
click at [619, 478] on link "Wanssum, nl" at bounding box center [630, 492] width 108 height 27
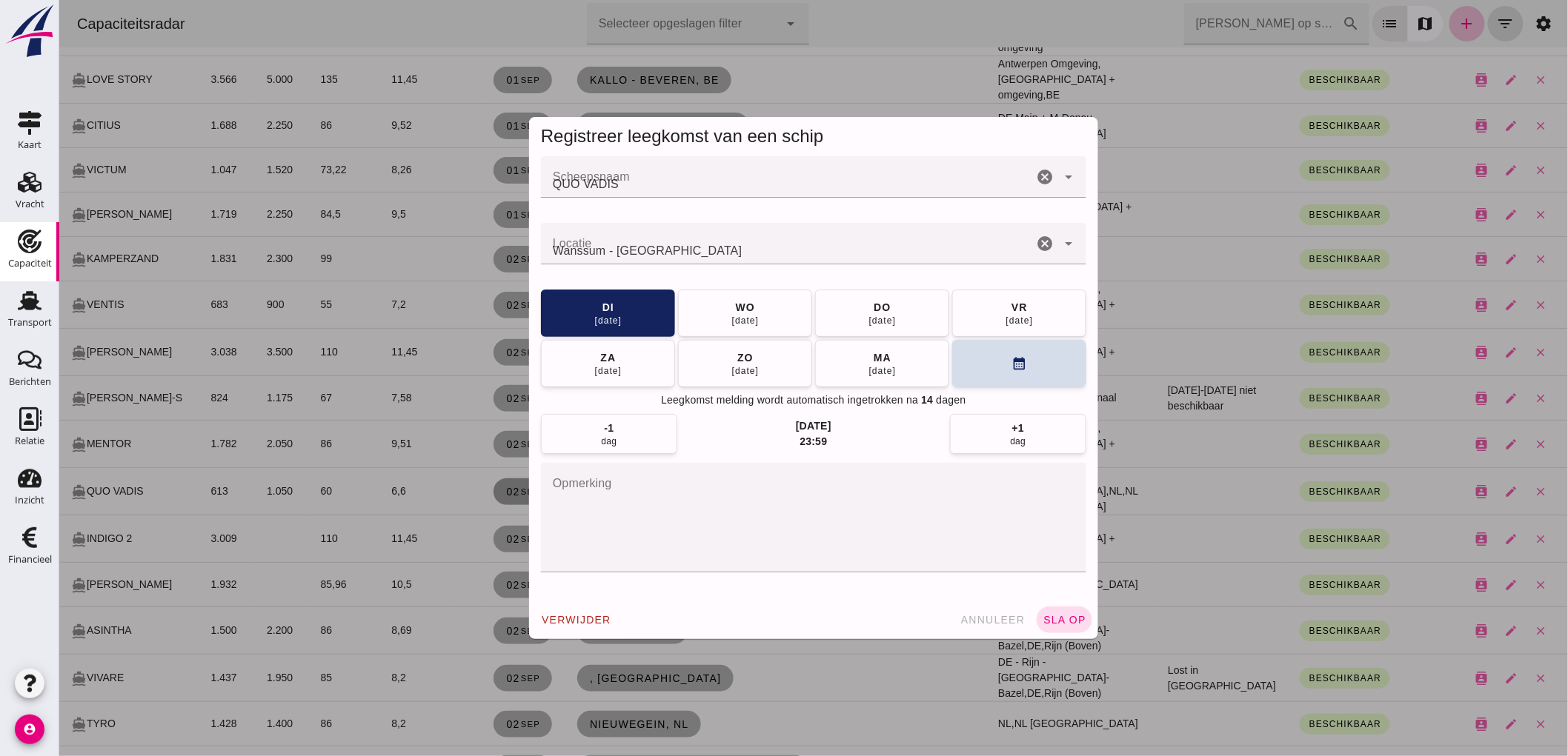
scroll to position [0, 0]
click icon "cancel"
click button "ma 08 sep"
click button "di 09 sep"
click input "Locatie"
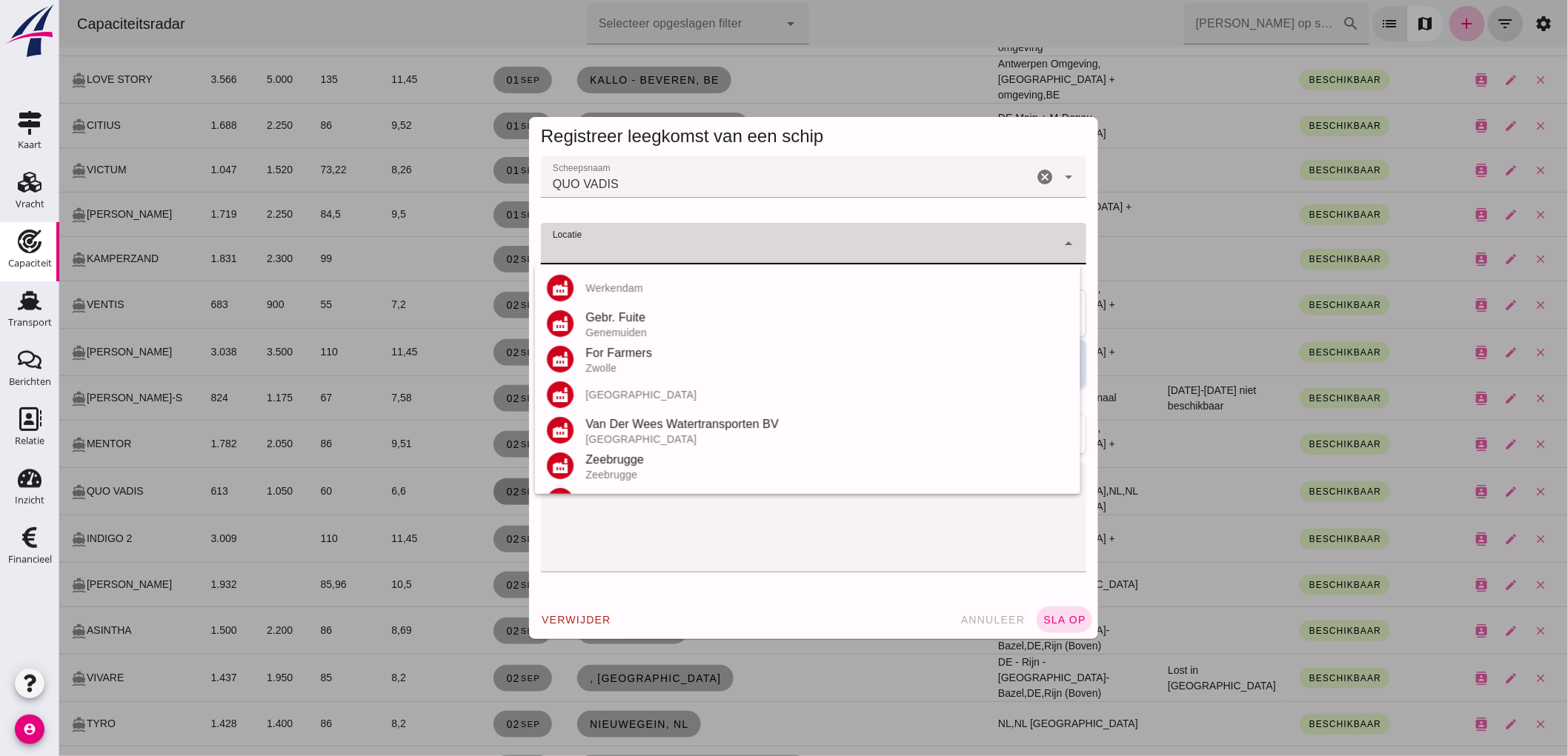
click input "Locatie"
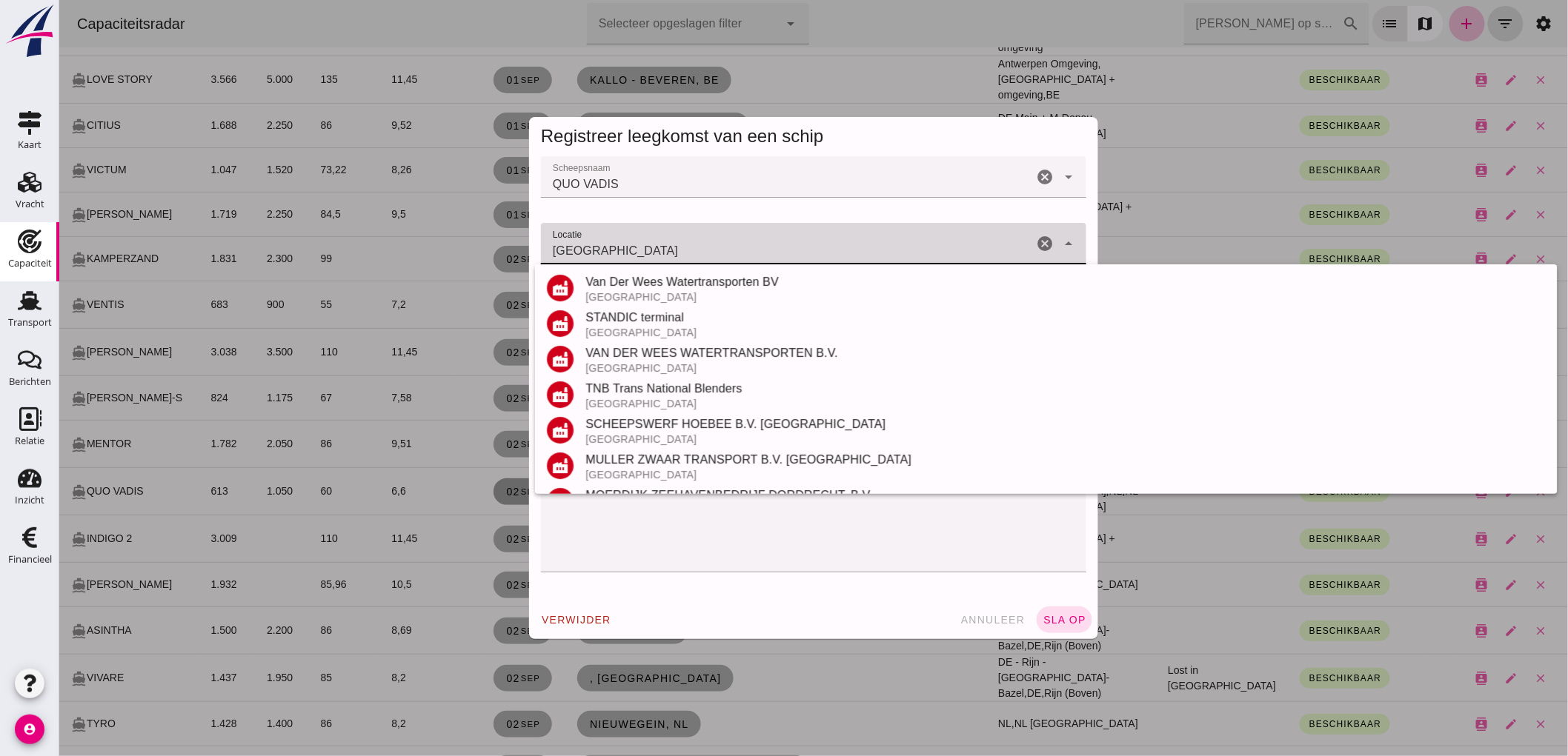
scroll to position [173, 0]
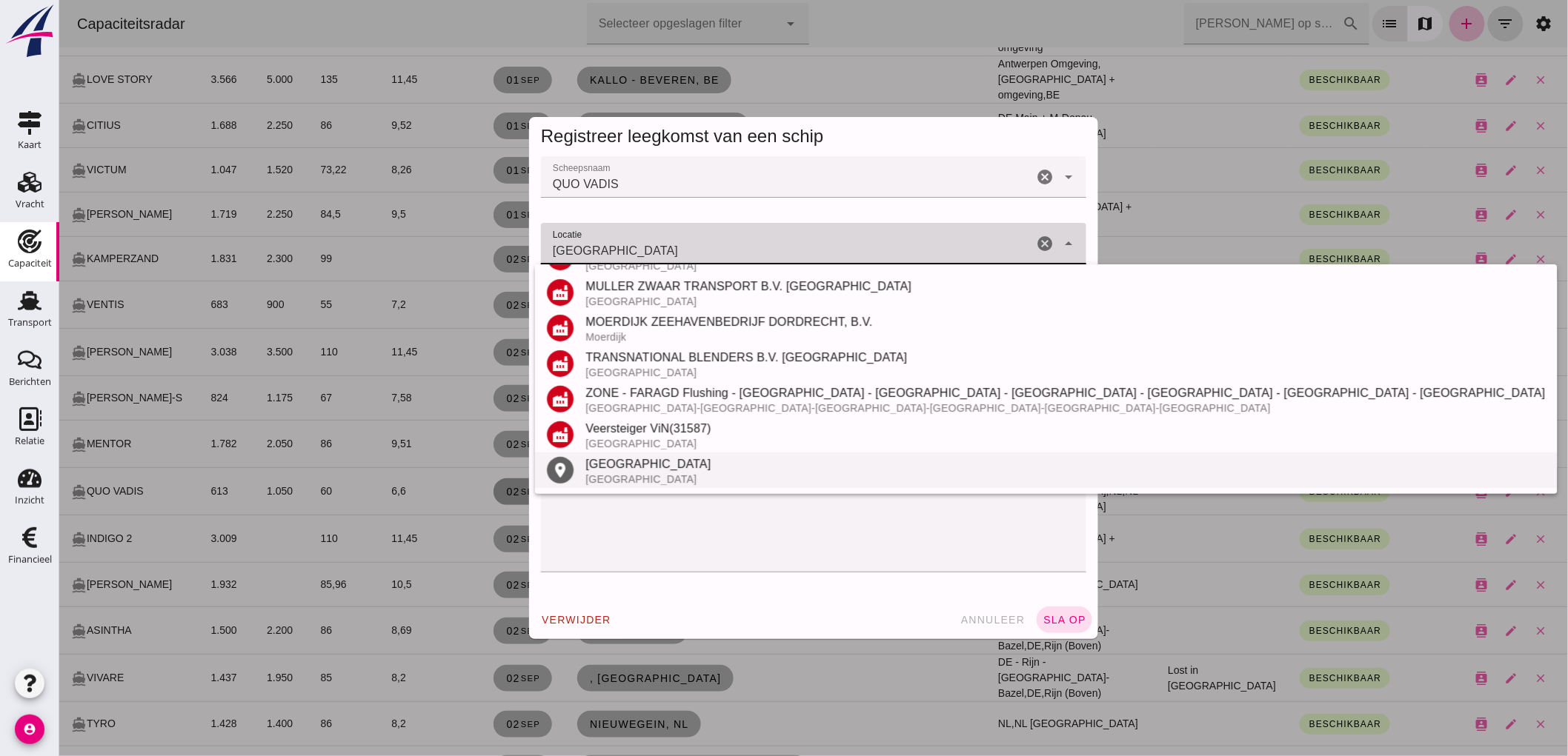
click at [644, 468] on div "Dordrecht" at bounding box center [1064, 465] width 960 height 18
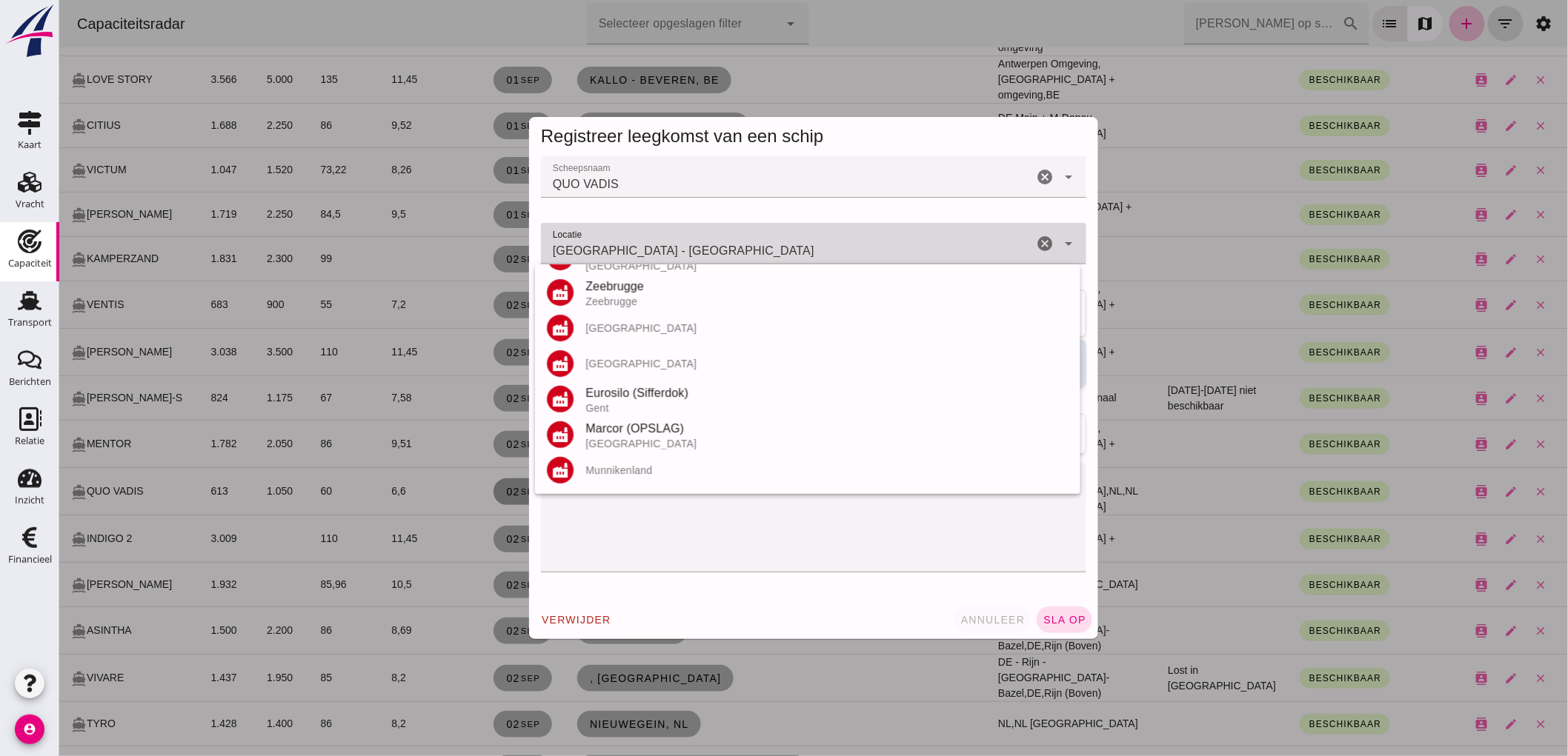
scroll to position [0, 0]
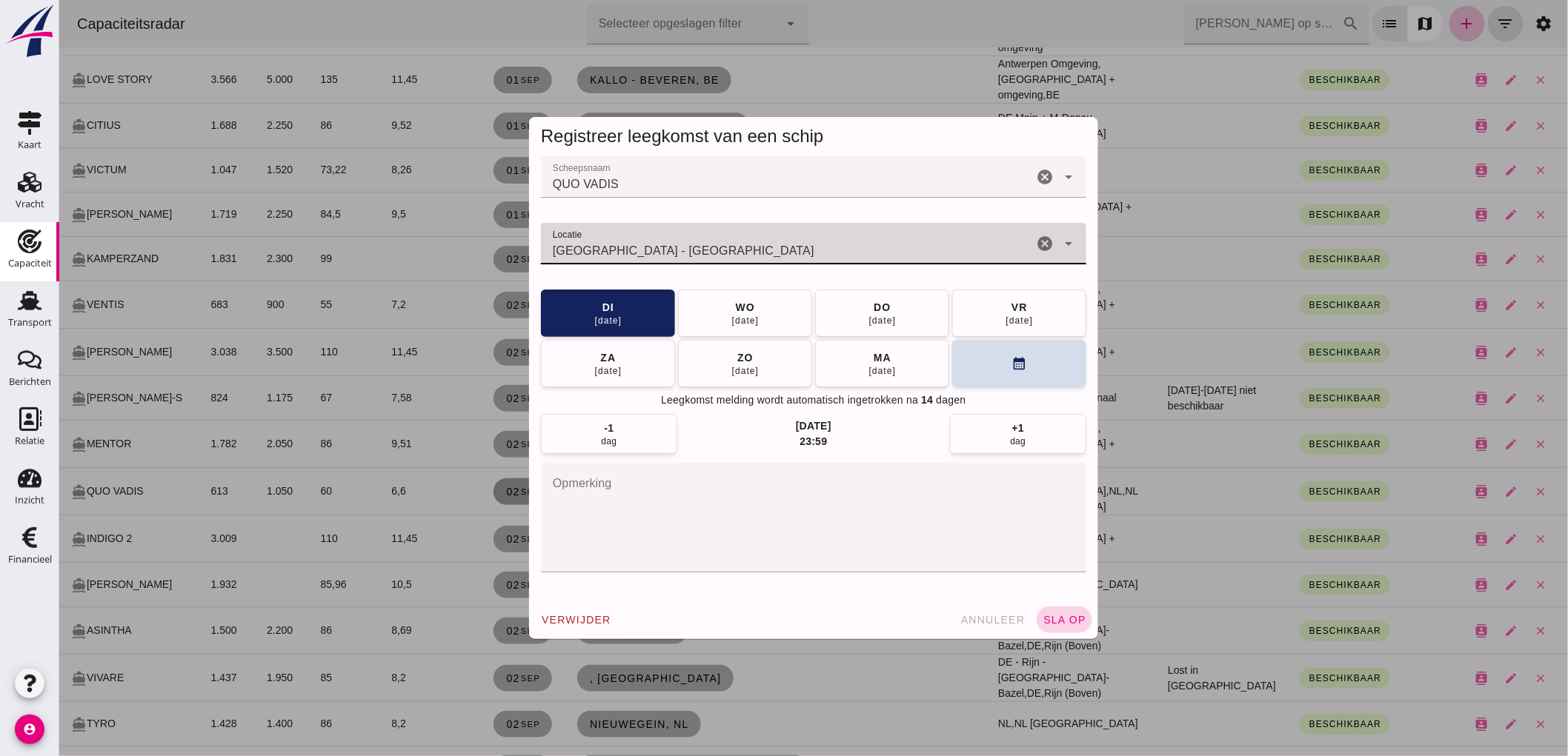
type input "Dordrecht - Zuid-Holland"
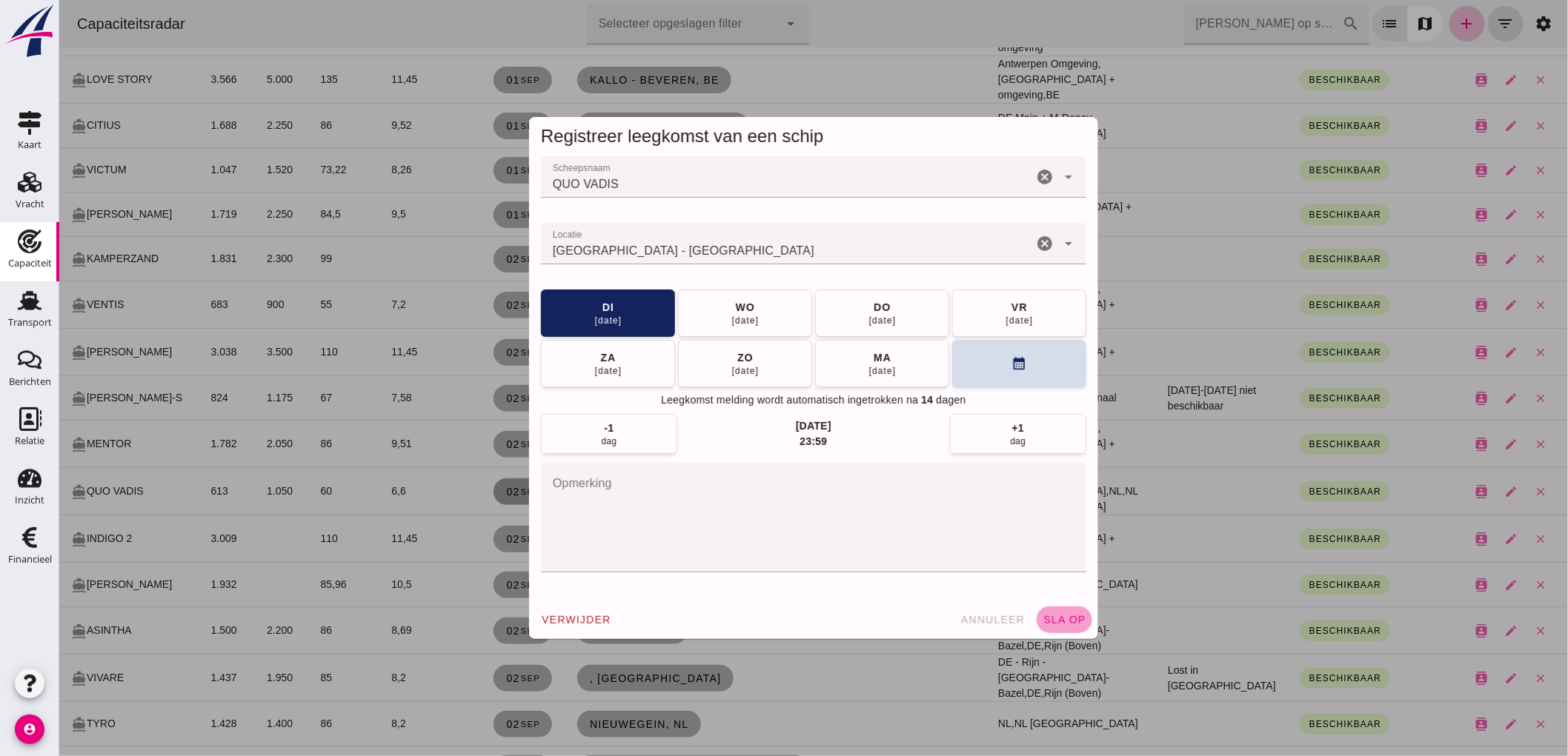
click span "sla op"
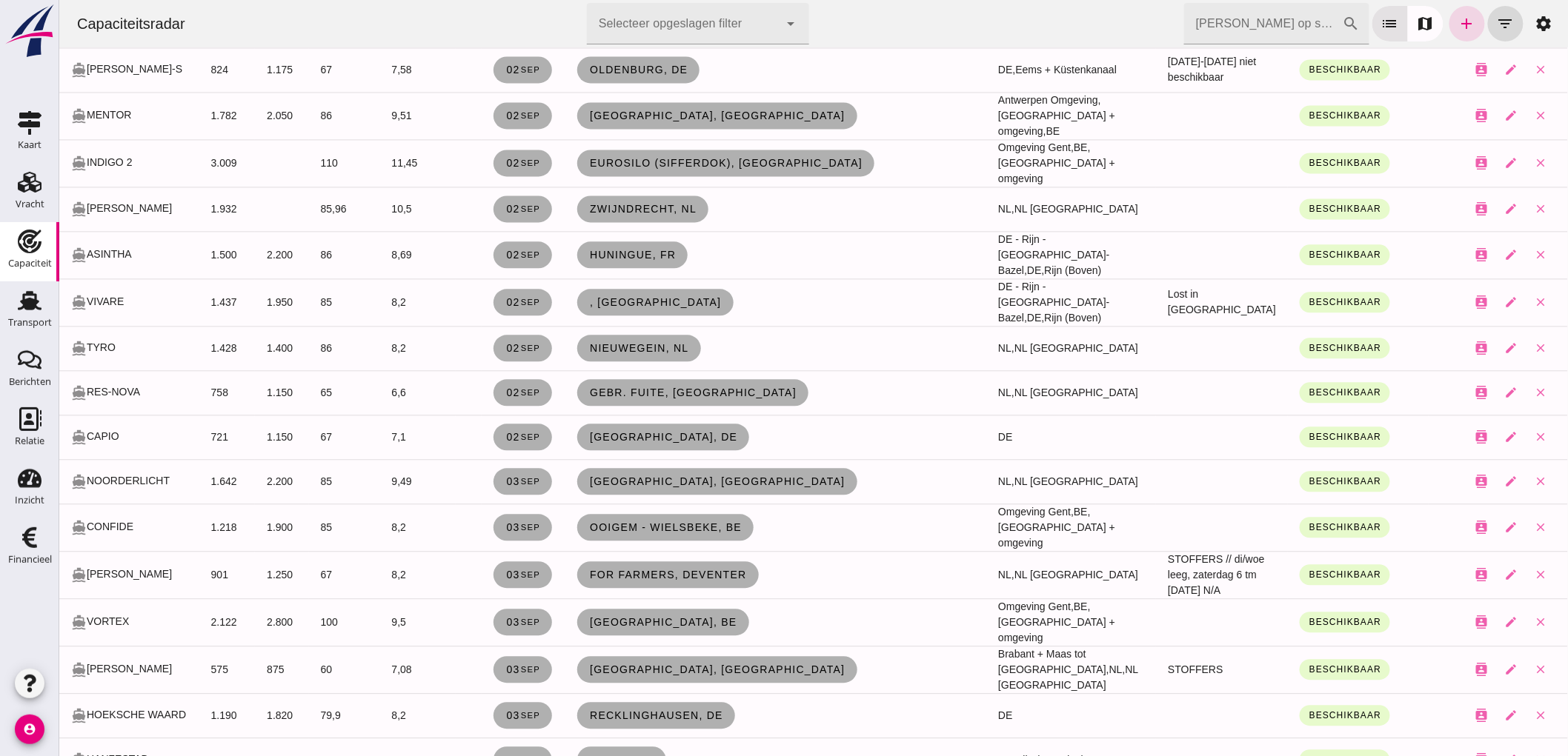
scroll to position [1316, 0]
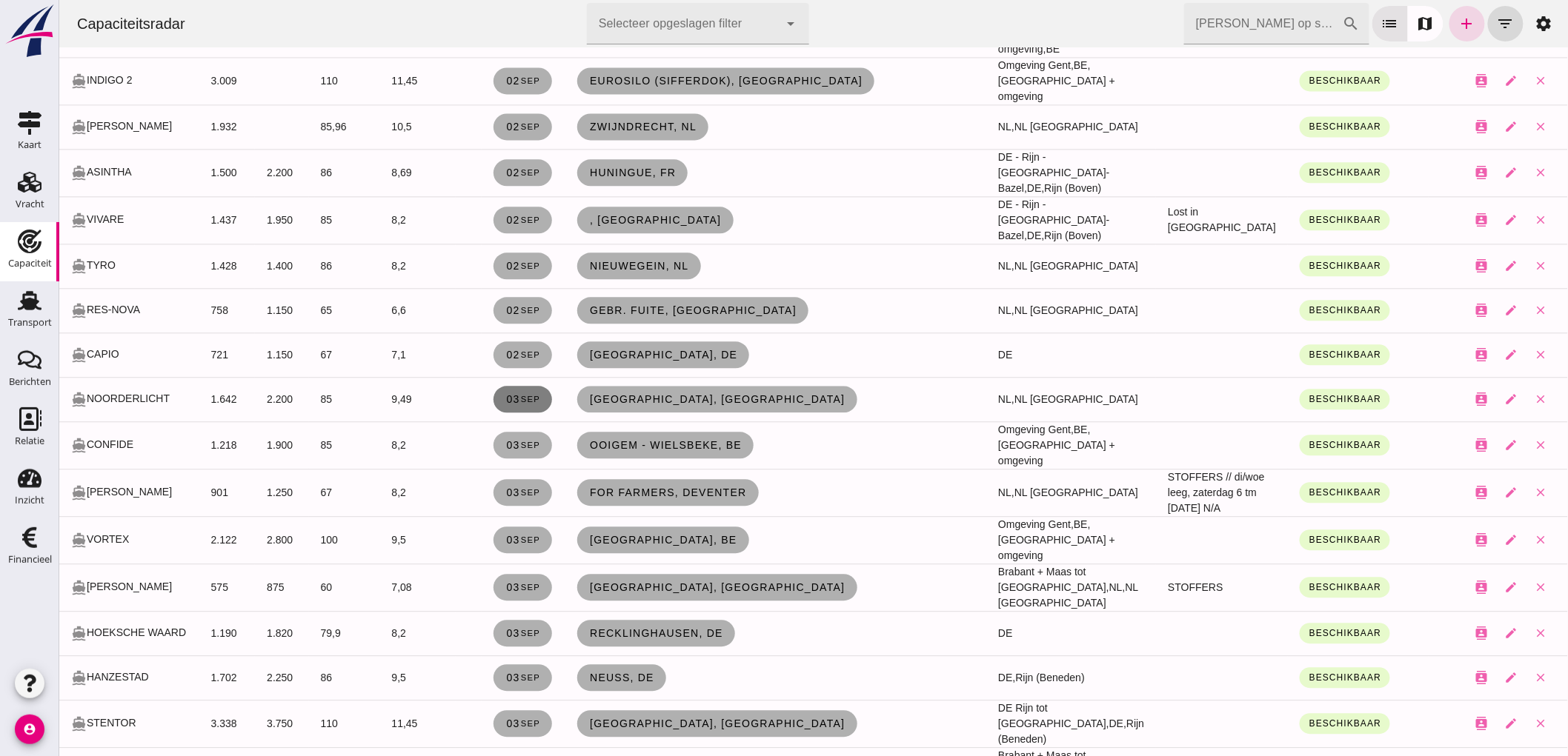
click at [533, 386] on link "03 sep" at bounding box center [521, 399] width 58 height 27
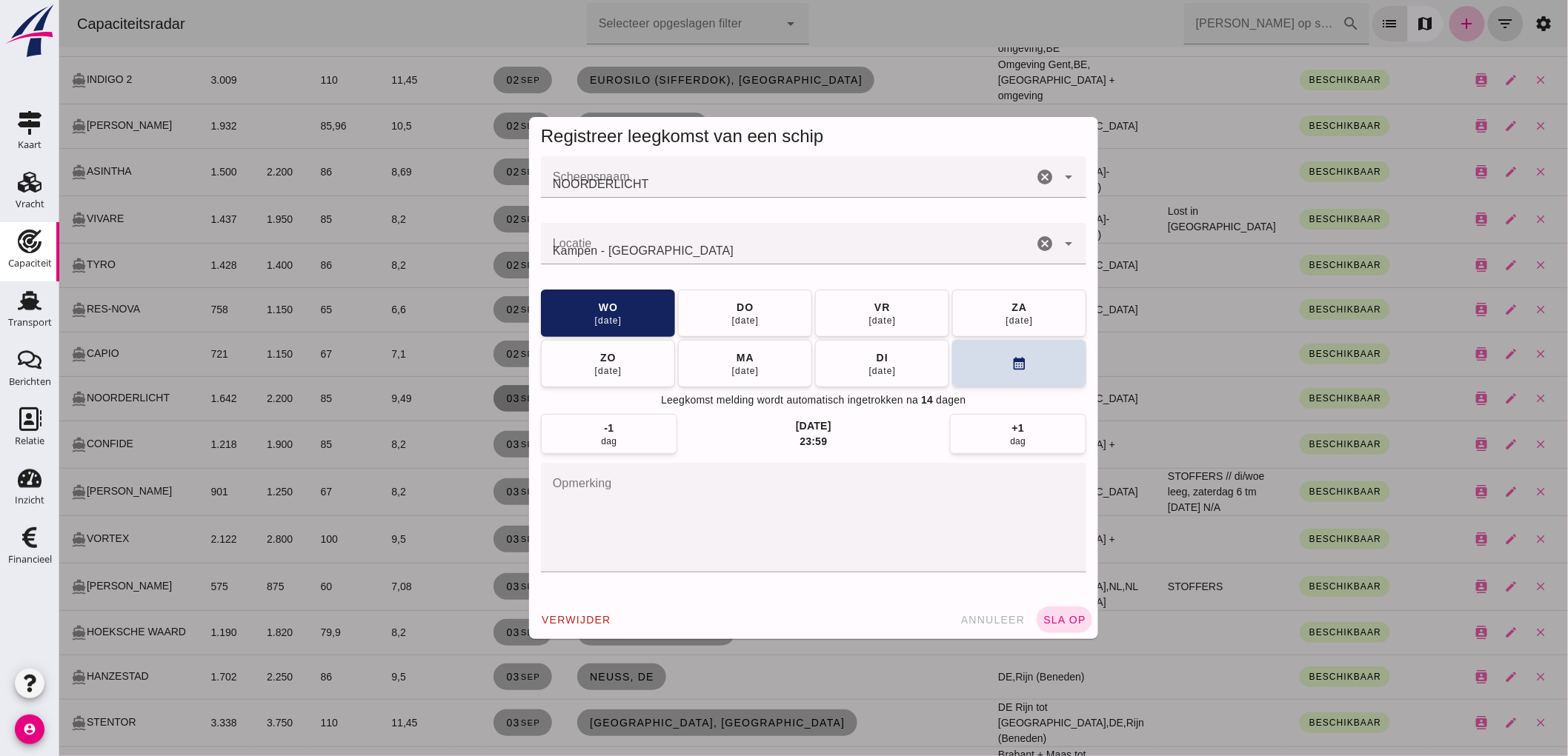
scroll to position [0, 0]
drag, startPoint x: 995, startPoint y: 621, endPoint x: 358, endPoint y: 31, distance: 868.3
click span "annuleer"
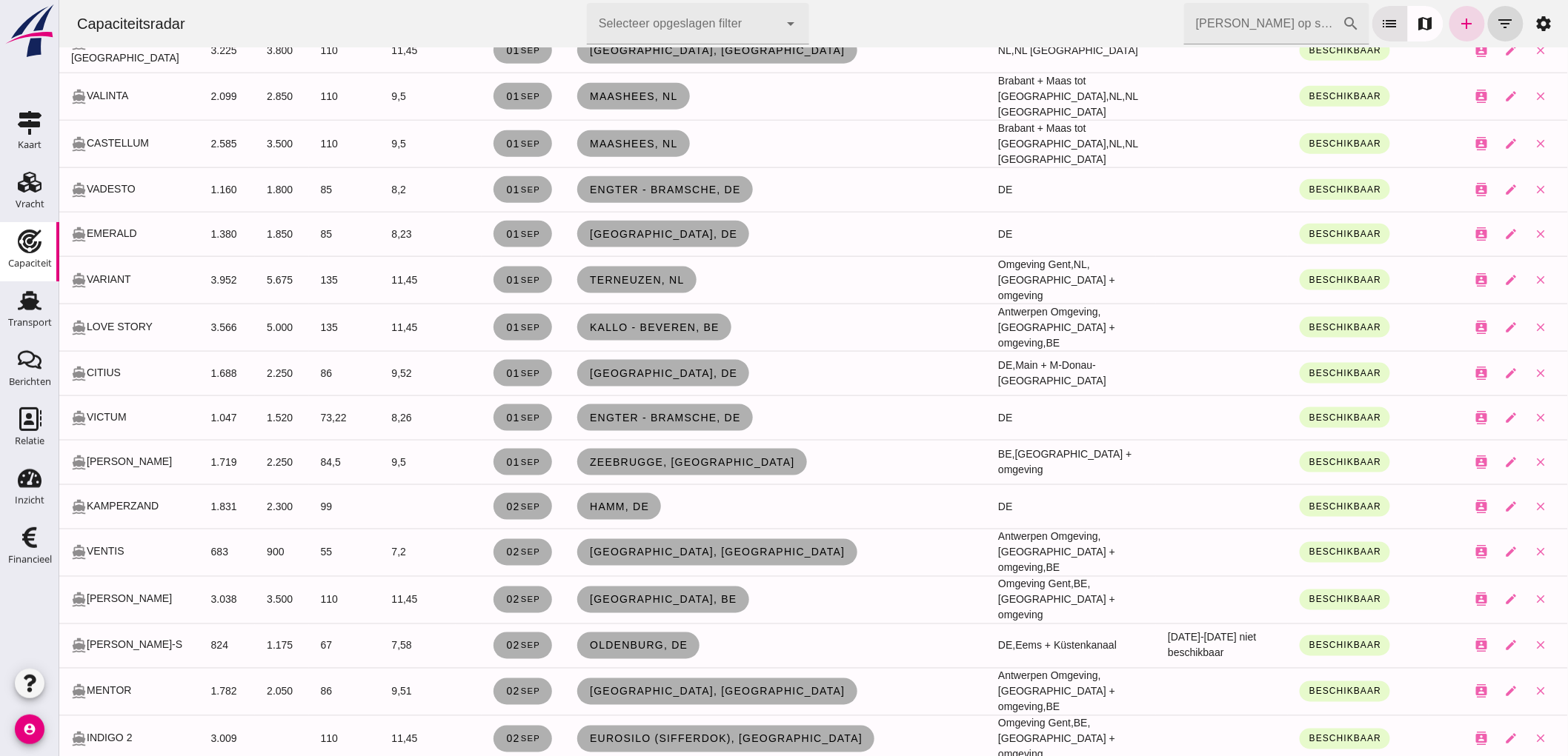
scroll to position [165, 0]
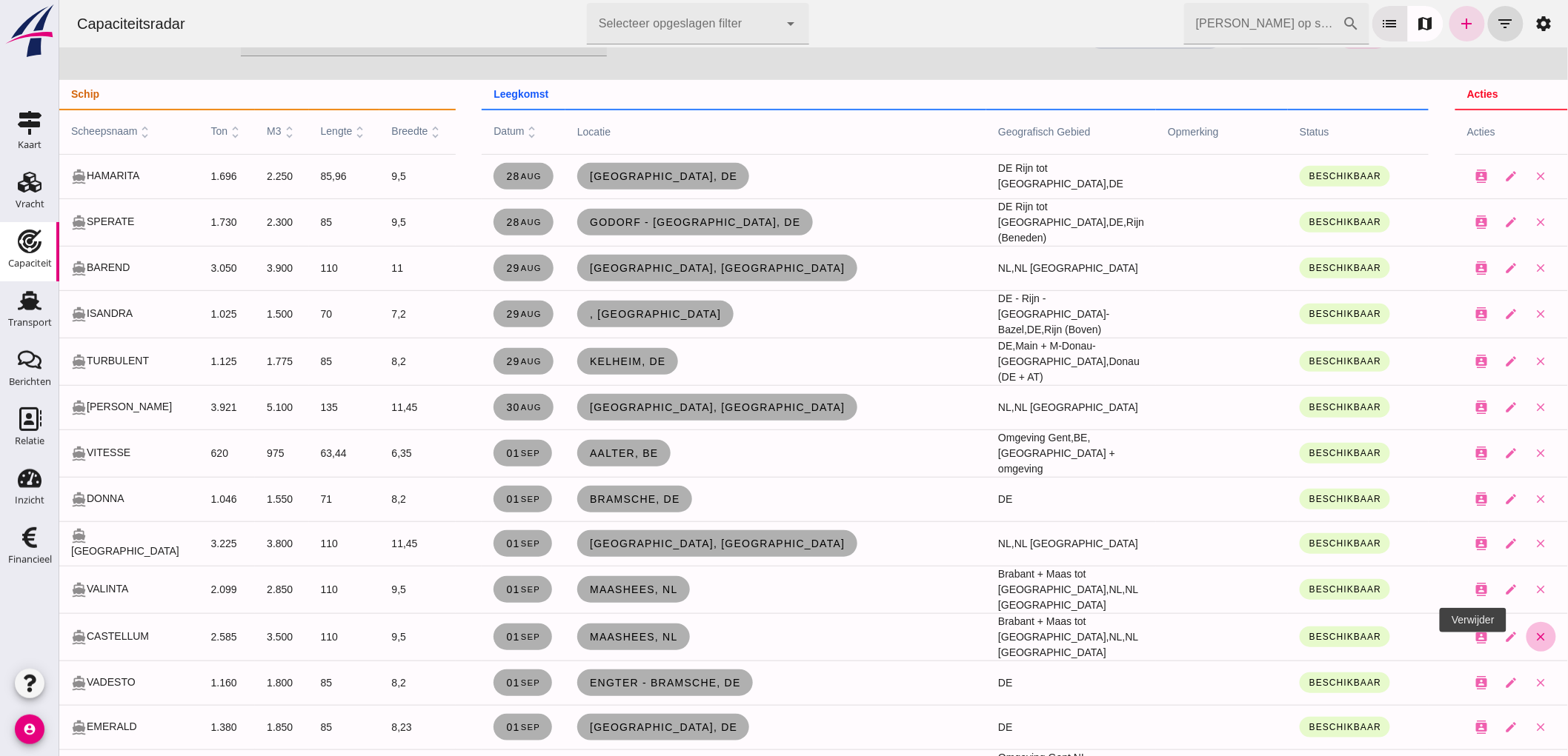
click button "close"
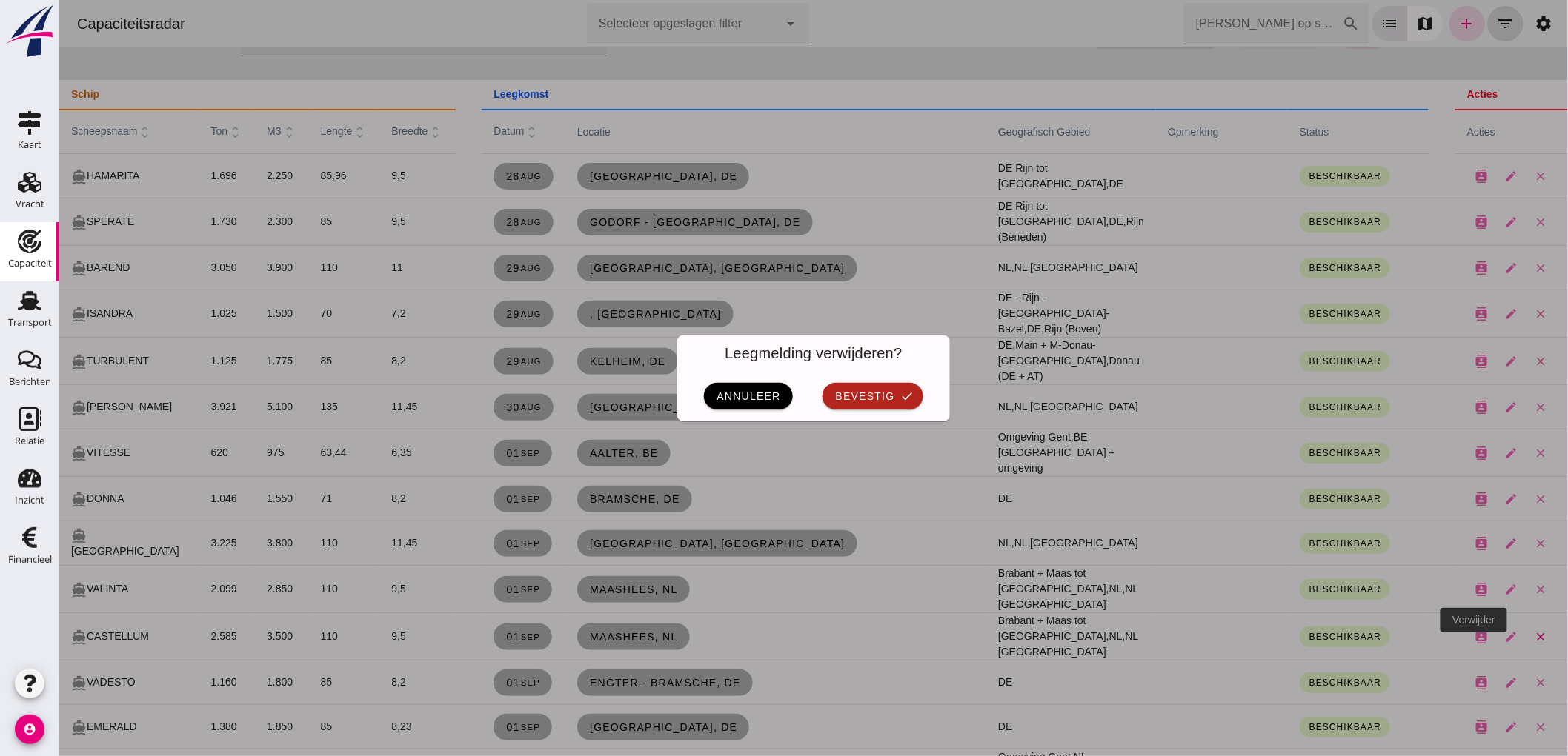
scroll to position [0, 0]
click span "bevestig"
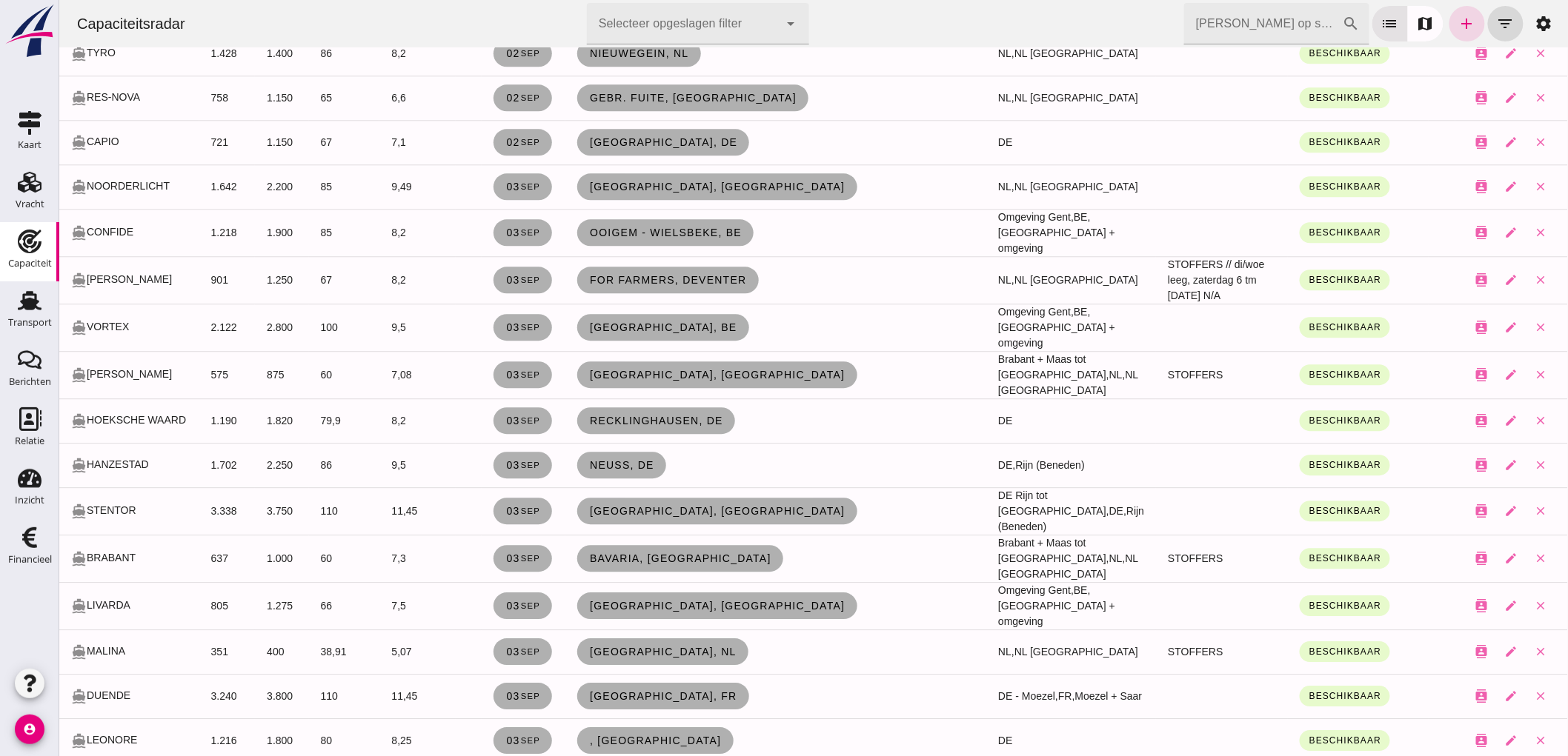
scroll to position [1564, 0]
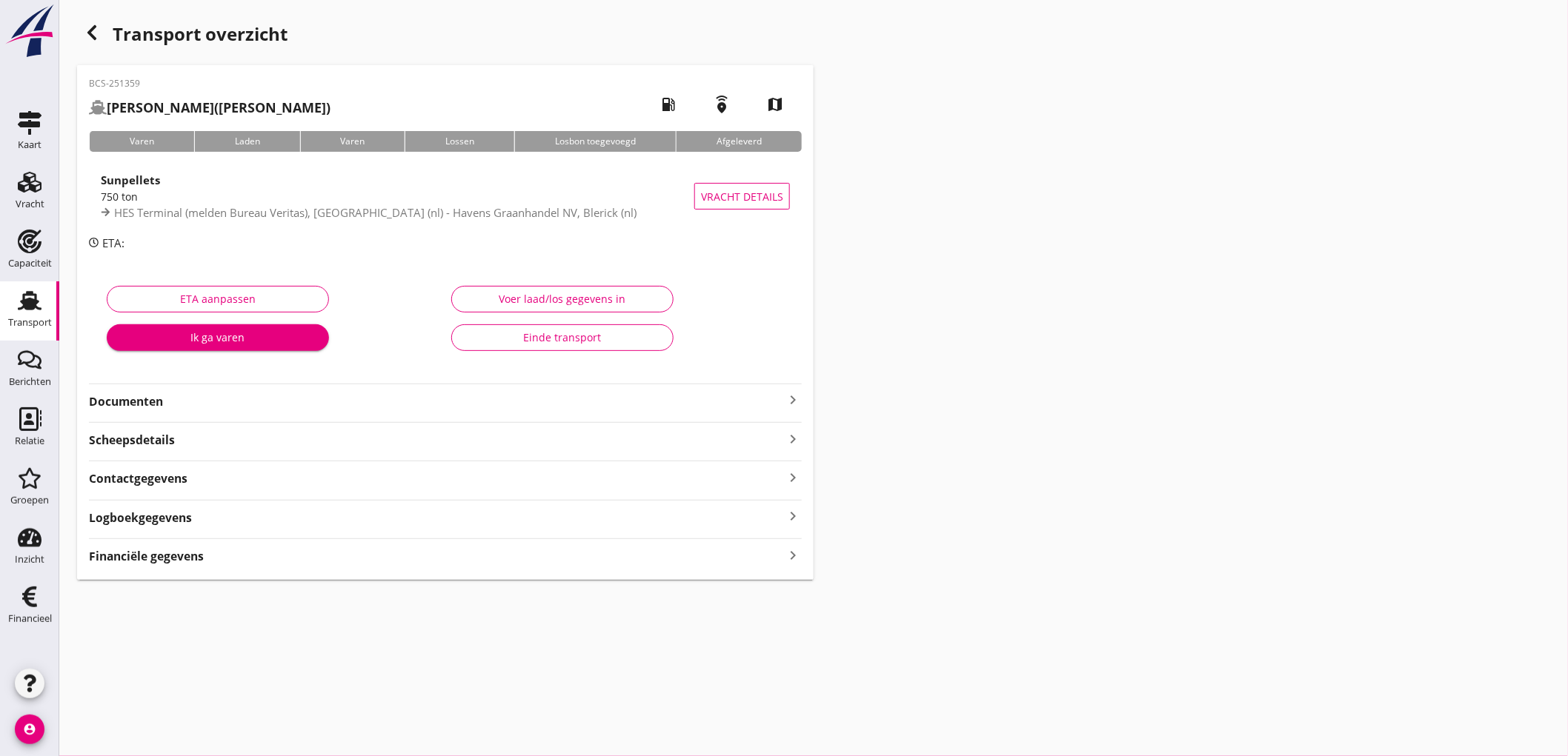
click at [43, 313] on div "Transport" at bounding box center [30, 322] width 44 height 21
